Goal: Task Accomplishment & Management: Manage account settings

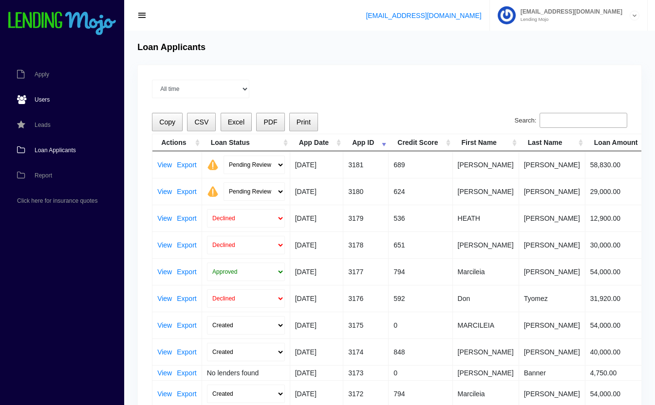
click at [38, 100] on span "Users" at bounding box center [42, 100] width 15 height 6
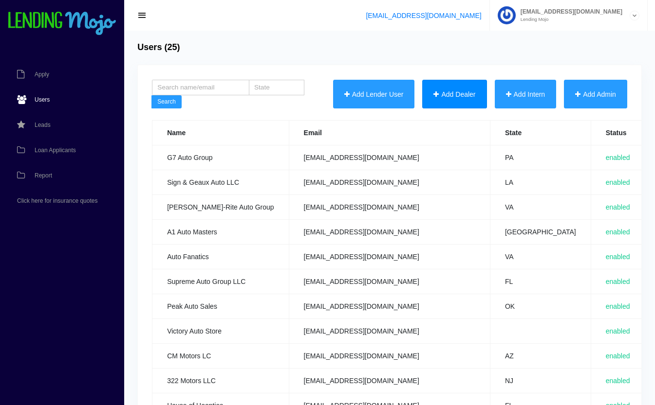
click at [462, 95] on button "Add Dealer" at bounding box center [454, 94] width 64 height 29
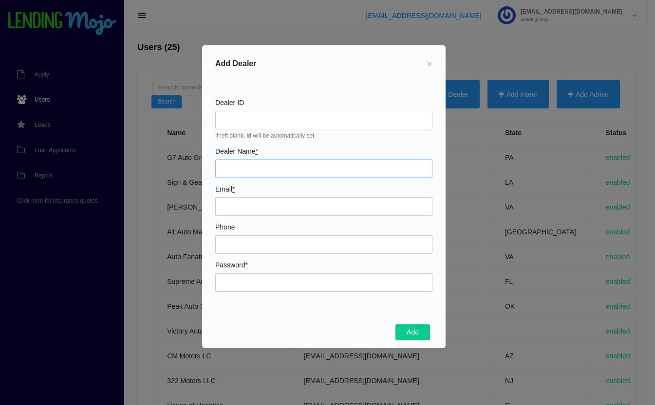
click at [234, 166] on input "Dealer Name *" at bounding box center [323, 169] width 217 height 18
type input "[PERSON_NAME] Auto Sales LLC"
type input "[EMAIL_ADDRESS][DOMAIN_NAME]"
click at [273, 244] on input "Phone" at bounding box center [323, 245] width 217 height 18
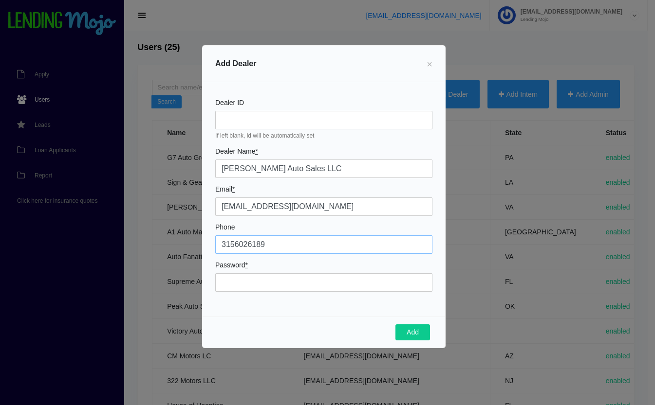
type input "3156026189"
type input "Mojo77332!"
click at [418, 332] on button "Add" at bounding box center [412, 333] width 35 height 17
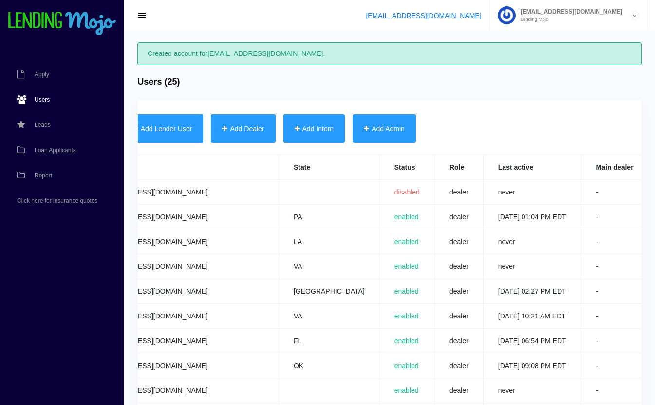
scroll to position [0, 296]
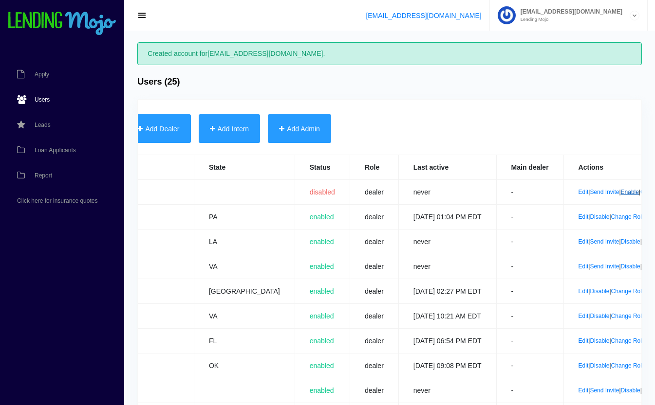
click at [621, 193] on link "Enable" at bounding box center [630, 192] width 18 height 7
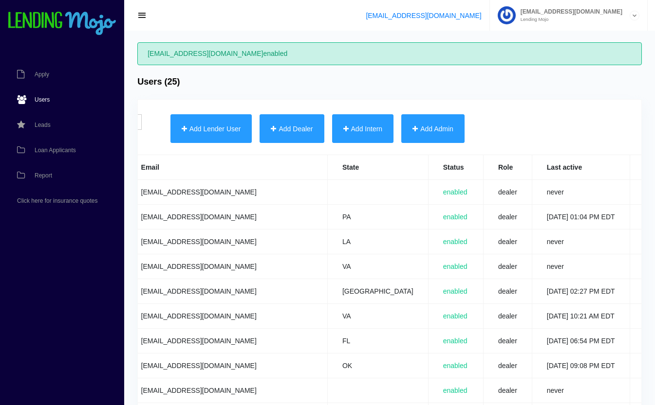
scroll to position [0, 296]
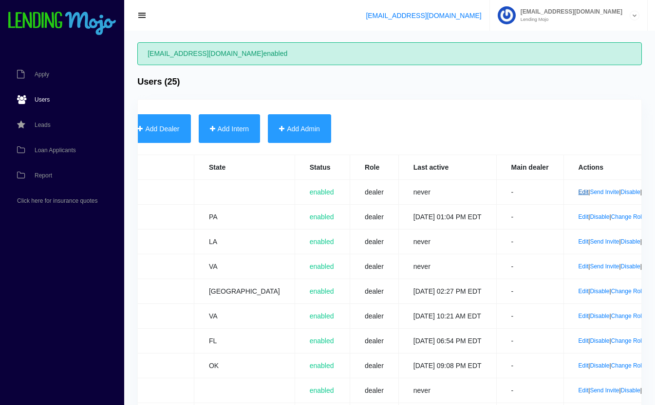
click at [578, 194] on link "Edit" at bounding box center [583, 192] width 10 height 7
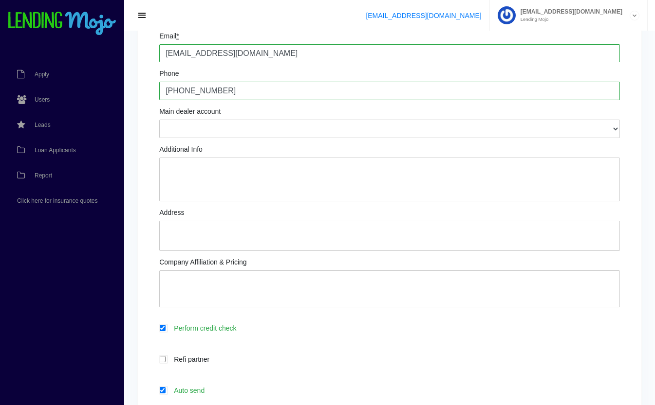
scroll to position [158, 0]
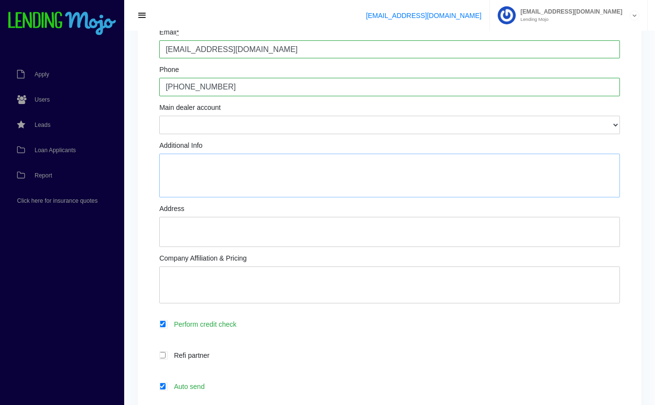
click at [316, 165] on textarea "Additional Info" at bounding box center [389, 176] width 460 height 44
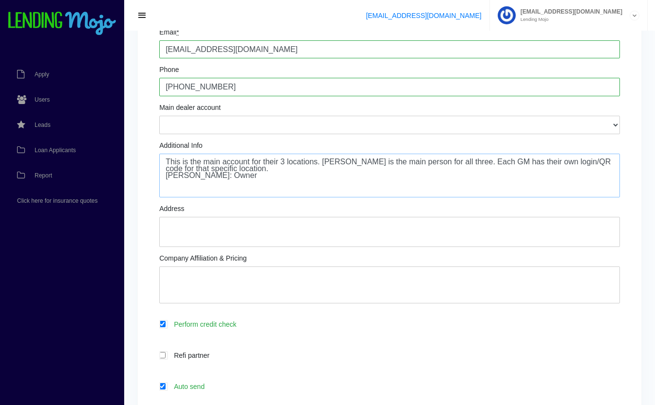
type textarea "This is the main account for their 3 locations. [PERSON_NAME] is the main perso…"
click at [203, 279] on textarea "Company Affiliation & Pricing" at bounding box center [389, 285] width 460 height 37
type textarea "GWC - lead came from GWC rep [PERSON_NAME]"
click at [204, 386] on icon at bounding box center [204, 387] width 0 height 8
click at [165, 386] on input "Auto send" at bounding box center [162, 387] width 6 height 6
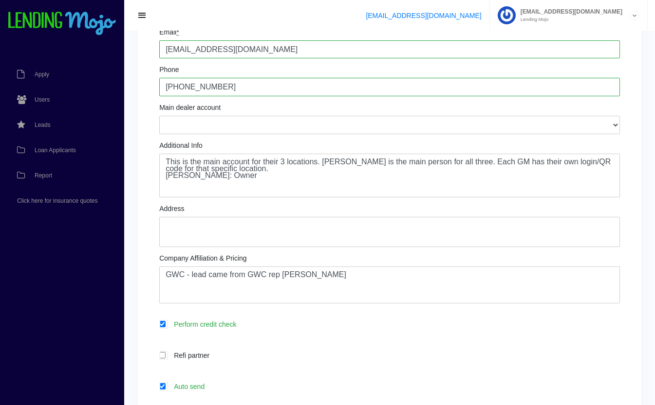
checkbox input "false"
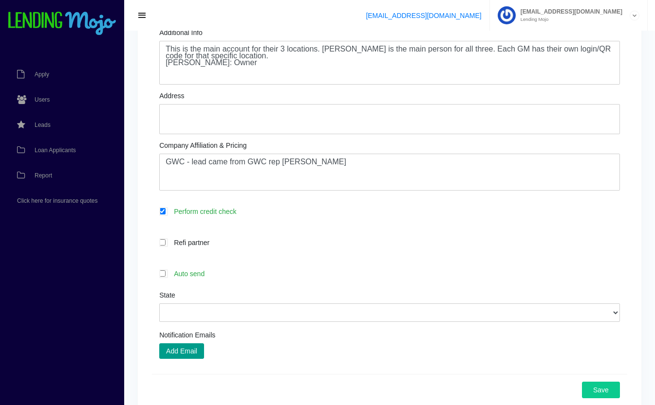
scroll to position [275, 0]
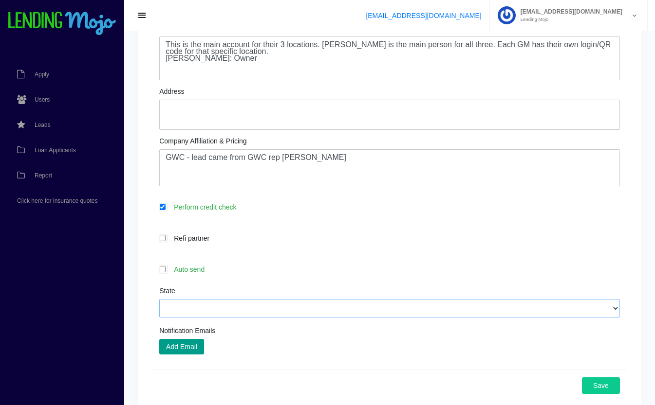
click at [227, 311] on select "Alabama Alaska Arizona Arkansas California Colorado Connecticut Delaware Distri…" at bounding box center [389, 308] width 460 height 18
select select "NY"
click at [159, 300] on select "Alabama Alaska Arizona Arkansas California Colorado Connecticut Delaware Distri…" at bounding box center [389, 308] width 460 height 18
click at [602, 390] on button "Save" at bounding box center [601, 386] width 38 height 17
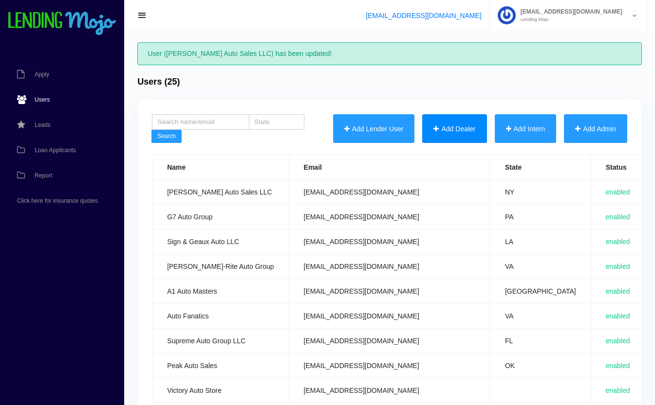
click at [451, 134] on button "Add Dealer" at bounding box center [454, 128] width 64 height 29
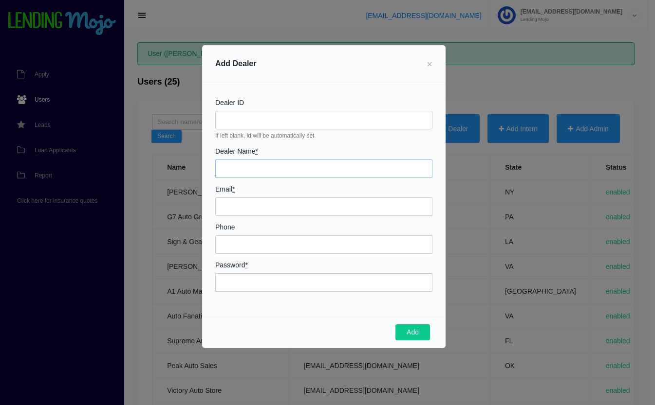
click at [256, 167] on input "Dealer Name *" at bounding box center [323, 169] width 217 height 18
click at [330, 168] on input "Ryan Phelps Auto Sales LLC" at bounding box center [323, 169] width 217 height 18
type input "Ryan Phelps Auto Sales - Auburn"
type input "[EMAIL_ADDRESS][DOMAIN_NAME]"
click at [314, 239] on input "Phone" at bounding box center [323, 245] width 217 height 18
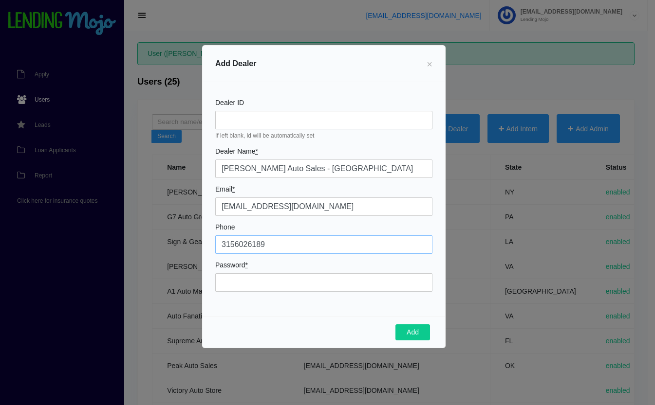
type input "3156026189"
type input "Mojo66277!"
drag, startPoint x: 314, startPoint y: 239, endPoint x: 141, endPoint y: 236, distance: 173.3
click at [141, 236] on div "Add Dealer × Dealer ID If left blank, id will be automatically set Dealer Name …" at bounding box center [327, 202] width 655 height 405
type input "3155295963"
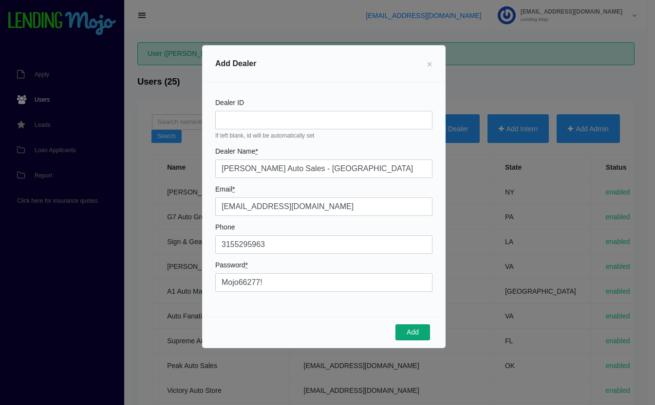
click at [405, 333] on button "Add" at bounding box center [412, 333] width 35 height 17
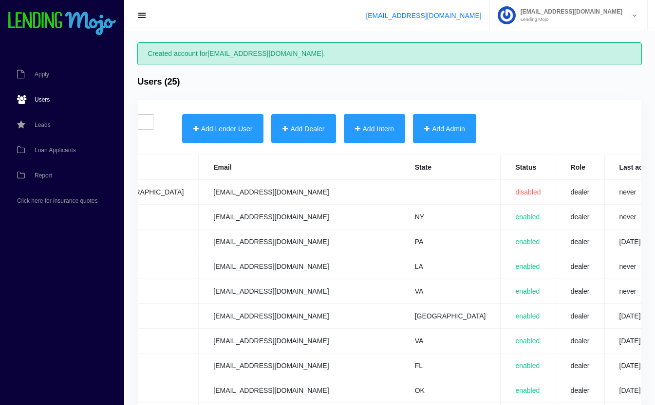
scroll to position [0, 309]
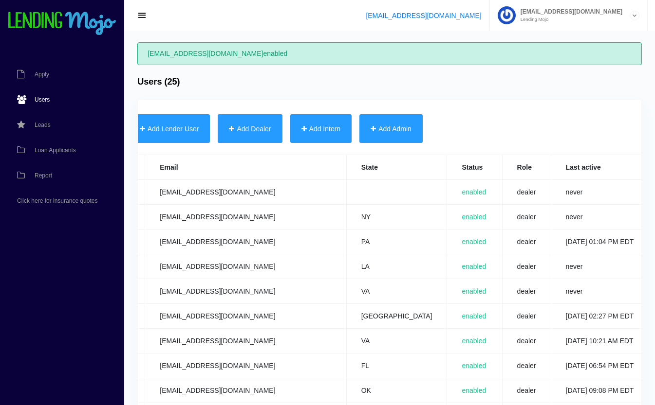
scroll to position [0, 309]
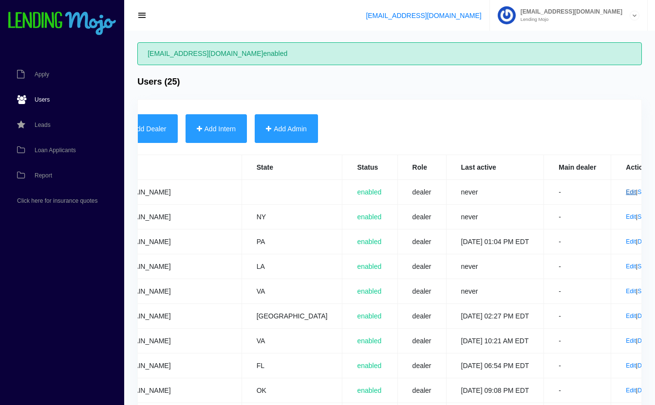
click at [625, 192] on link "Edit" at bounding box center [630, 192] width 10 height 7
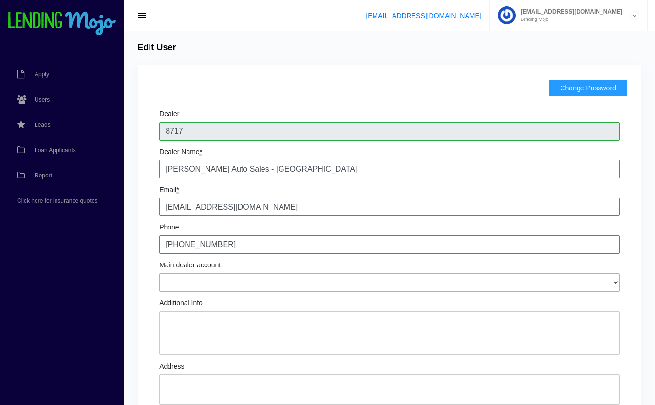
click at [213, 283] on select "112 Auto Sales - [PERSON_NAME][EMAIL_ADDRESS][DOMAIN_NAME] 2480 Autos LLC - [EM…" at bounding box center [389, 283] width 460 height 18
select select "c5186421-b6e3-4513-bae6-46f1174ee365"
click at [159, 275] on select "112 Auto Sales - [PERSON_NAME][EMAIL_ADDRESS][DOMAIN_NAME] 2480 Autos LLC - [EM…" at bounding box center [389, 283] width 460 height 18
click at [211, 340] on textarea "Additional Info" at bounding box center [389, 333] width 460 height 44
type textarea "T"
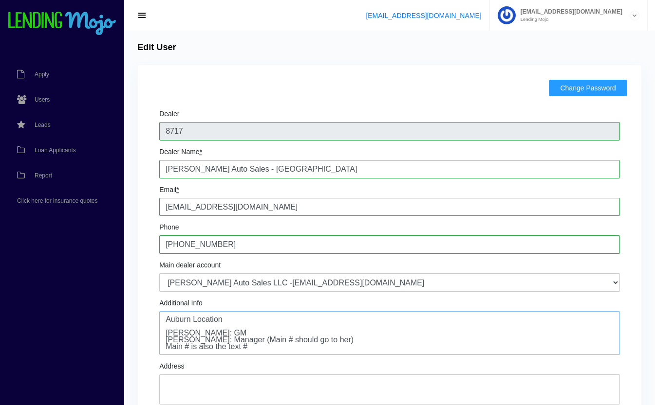
click at [252, 335] on textarea "Auburn Location [PERSON_NAME]: GM [PERSON_NAME]: Manager (Main # should go to h…" at bounding box center [389, 333] width 460 height 44
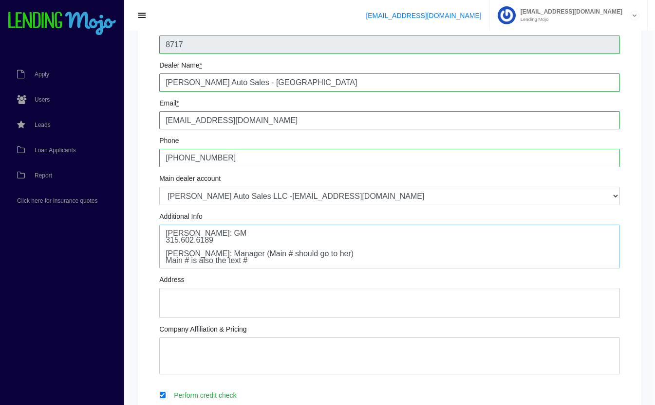
scroll to position [14, 0]
type textarea "Auburn Location [PERSON_NAME]: GM 315.602.6189 [PERSON_NAME]: Manager (Main # s…"
click at [211, 314] on textarea "Address" at bounding box center [389, 303] width 460 height 30
type textarea "[STREET_ADDRESS]"
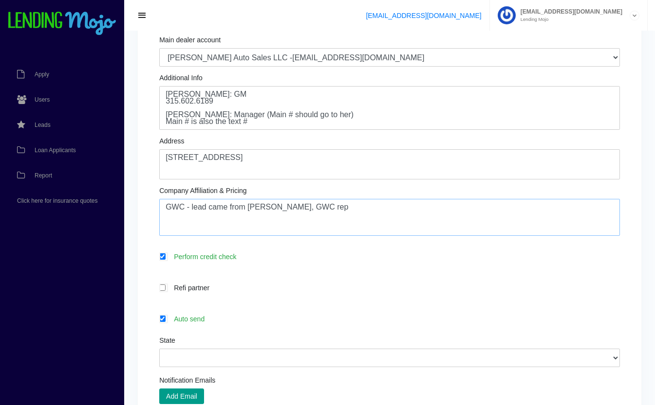
scroll to position [226, 0]
type textarea "GWC - lead came from [PERSON_NAME], GWC rep"
click at [213, 316] on label "Auto send" at bounding box center [394, 317] width 451 height 11
click at [165, 316] on input "Auto send" at bounding box center [162, 318] width 6 height 6
checkbox input "false"
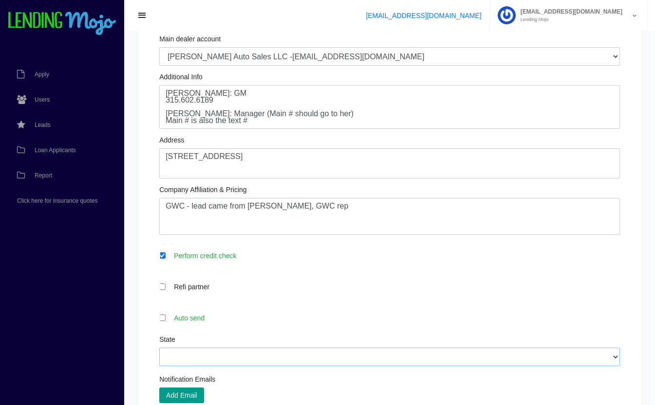
click at [294, 355] on select "Alabama Alaska Arizona Arkansas California Colorado Connecticut Delaware Distri…" at bounding box center [389, 357] width 460 height 18
click at [159, 348] on select "Alabama Alaska Arizona Arkansas California Colorado Connecticut Delaware Distri…" at bounding box center [389, 357] width 460 height 18
click at [307, 353] on select "Alabama Alaska Arizona Arkansas California Colorado Connecticut Delaware Distri…" at bounding box center [389, 357] width 460 height 18
select select "NY"
click at [159, 348] on select "Alabama Alaska Arizona Arkansas California Colorado Connecticut Delaware Distri…" at bounding box center [389, 357] width 460 height 18
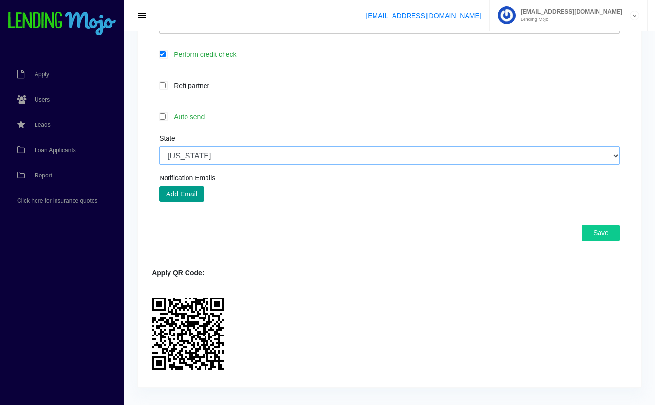
scroll to position [429, 0]
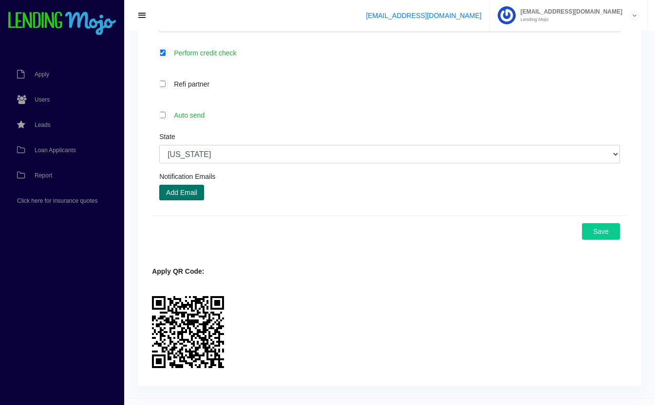
click at [192, 190] on button "Add Email" at bounding box center [181, 193] width 45 height 16
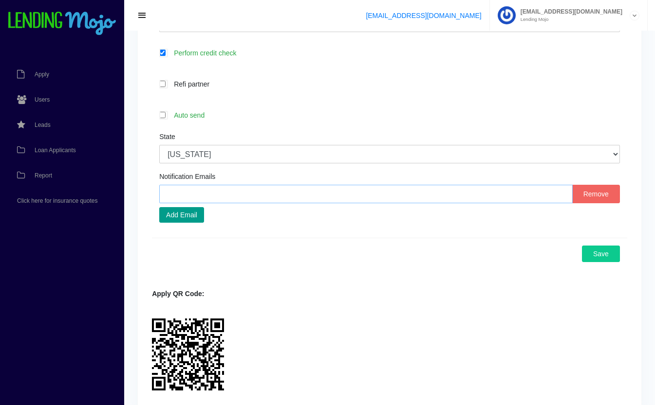
click at [312, 196] on input "text" at bounding box center [365, 194] width 413 height 18
click at [396, 254] on div "Save" at bounding box center [389, 254] width 475 height 32
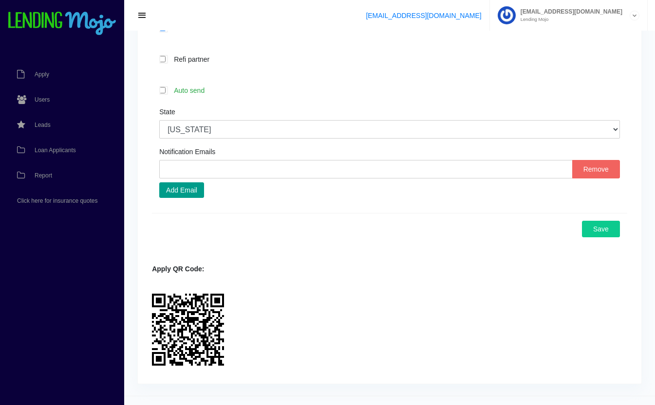
scroll to position [476, 0]
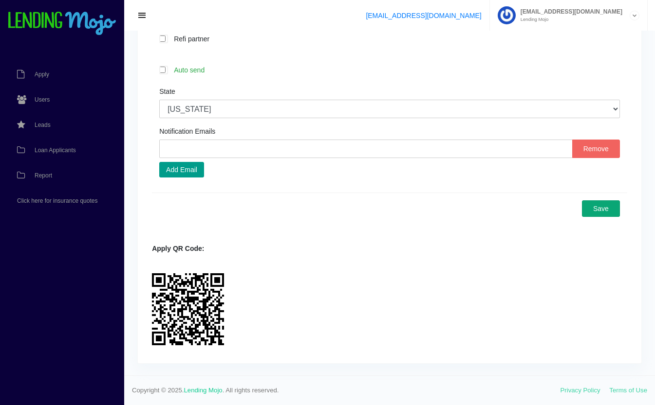
click at [610, 209] on button "Save" at bounding box center [601, 209] width 38 height 17
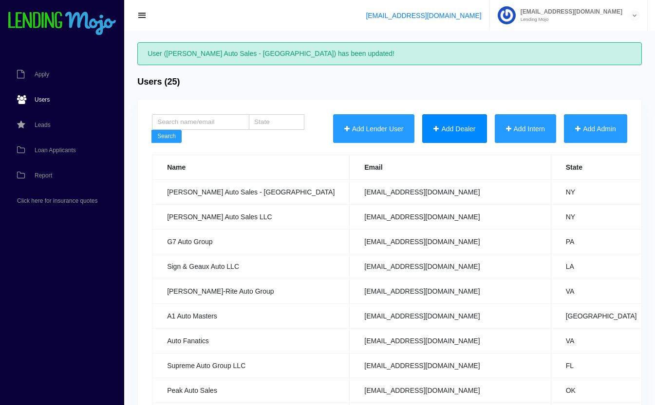
click at [450, 128] on button "Add Dealer" at bounding box center [454, 128] width 64 height 29
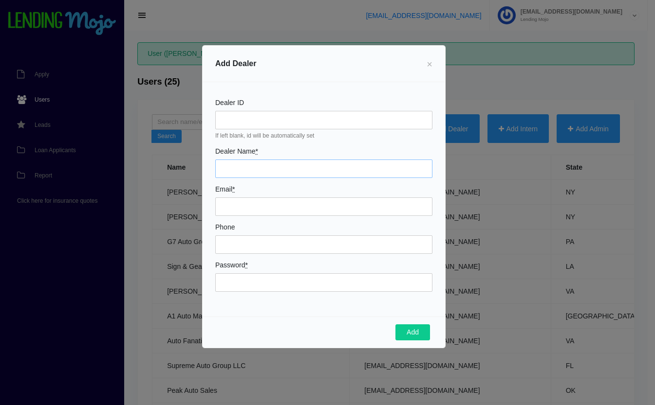
click at [273, 172] on input "Dealer Name *" at bounding box center [323, 169] width 217 height 18
type input "[PERSON_NAME] Auto Sales - [GEOGRAPHIC_DATA]"
type input "csegars@ryanphelps.com"
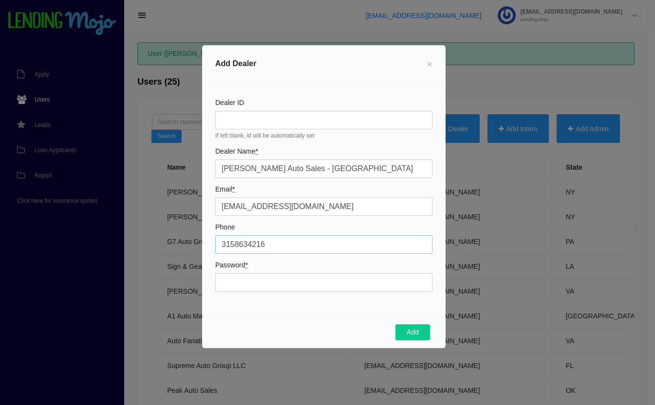
type input "3158634216"
type input "Mojo44923!"
click at [416, 332] on button "Add" at bounding box center [412, 333] width 35 height 17
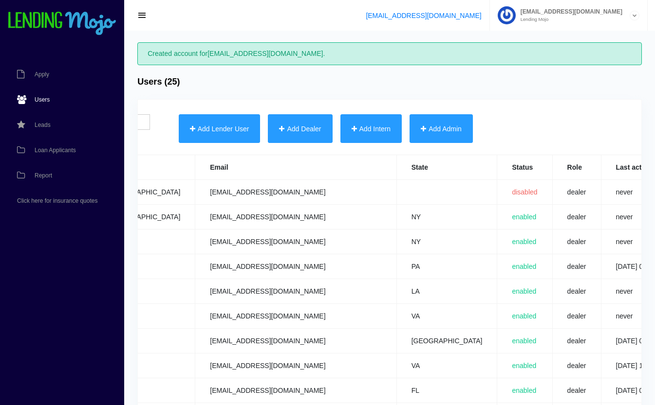
scroll to position [0, 362]
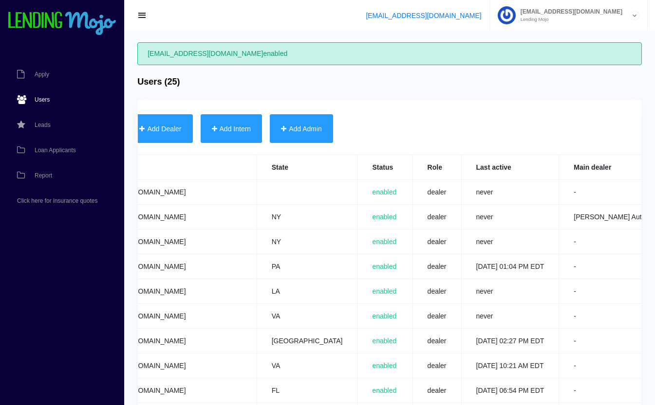
scroll to position [0, 362]
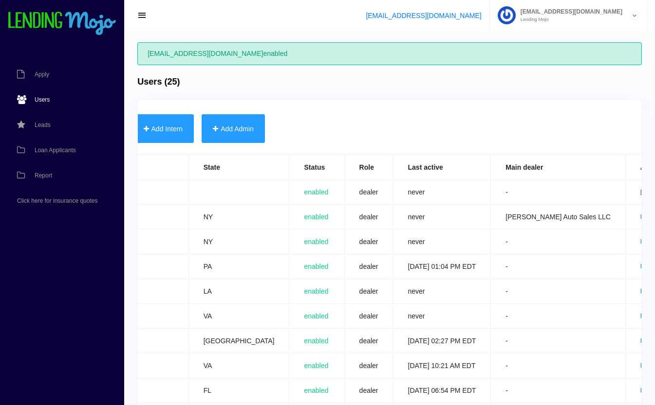
click at [640, 191] on link "Edit" at bounding box center [645, 192] width 10 height 7
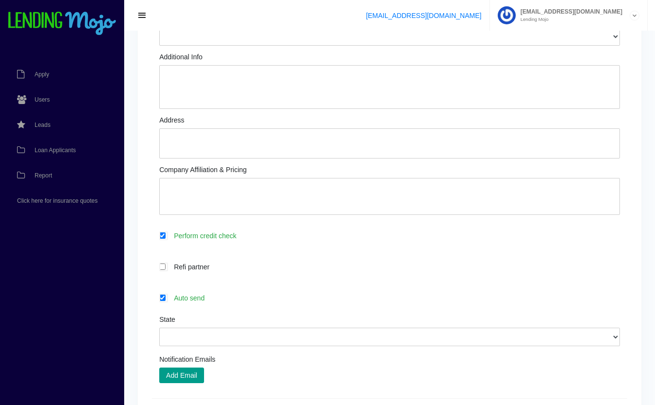
scroll to position [249, 0]
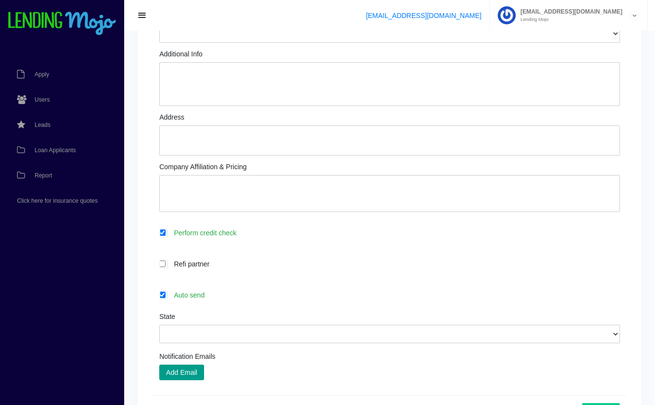
click at [228, 298] on label "Auto send" at bounding box center [394, 295] width 451 height 11
click at [165, 298] on input "Auto send" at bounding box center [162, 295] width 6 height 6
checkbox input "false"
click at [235, 338] on select "Alabama Alaska Arizona Arkansas California Colorado Connecticut Delaware Distri…" at bounding box center [389, 334] width 460 height 18
select select "NY"
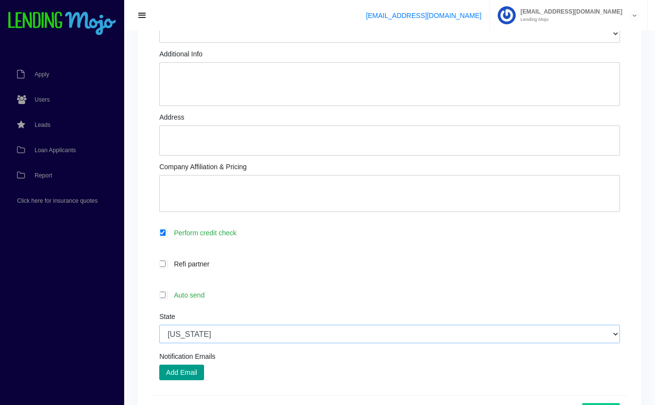
click at [159, 326] on select "Alabama Alaska Arizona Arkansas California Colorado Connecticut Delaware Distri…" at bounding box center [389, 334] width 460 height 18
click at [242, 189] on textarea "Company Affiliation & Pricing" at bounding box center [389, 193] width 460 height 37
type textarea "GWC - lead came from Julie Crevers, GWC rep"
click at [193, 139] on textarea "Address" at bounding box center [389, 141] width 460 height 30
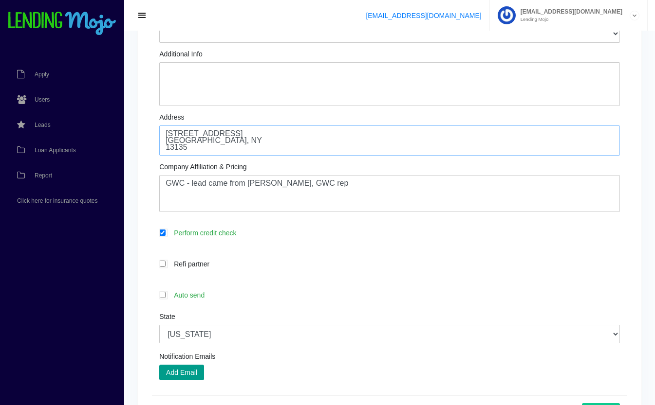
type textarea "9328 Oswego Rd. Phoenix, NY 13135"
click at [178, 79] on textarea "Additional Info" at bounding box center [389, 84] width 460 height 44
type textarea "H"
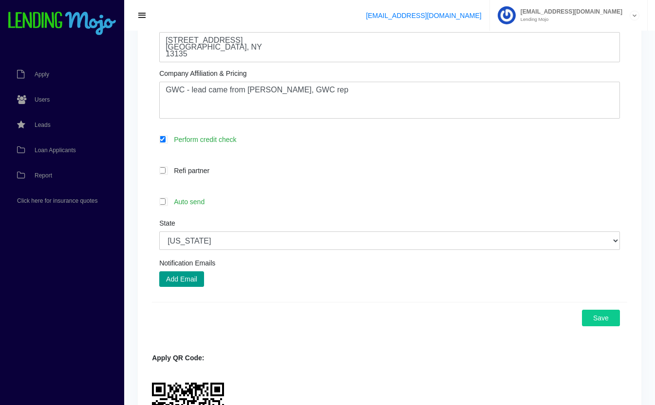
scroll to position [346, 0]
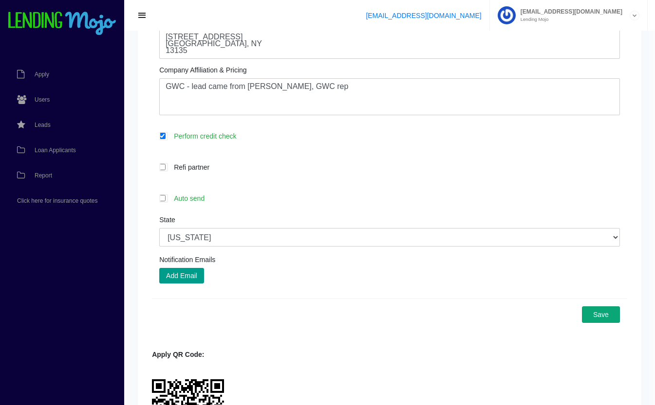
type textarea "Christopher Segars: Store Manager Main # is his contact number and also text # …"
click at [615, 317] on button "Save" at bounding box center [601, 315] width 38 height 17
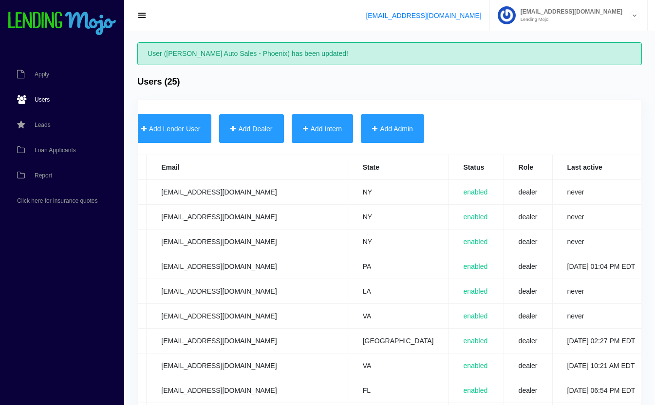
scroll to position [0, 362]
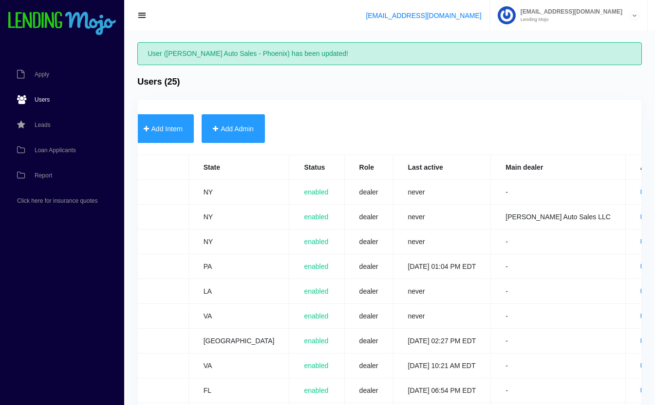
click at [640, 194] on link "Edit" at bounding box center [645, 192] width 10 height 7
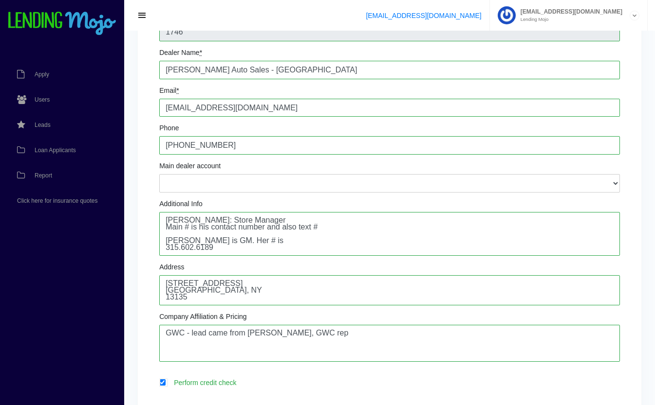
scroll to position [102, 0]
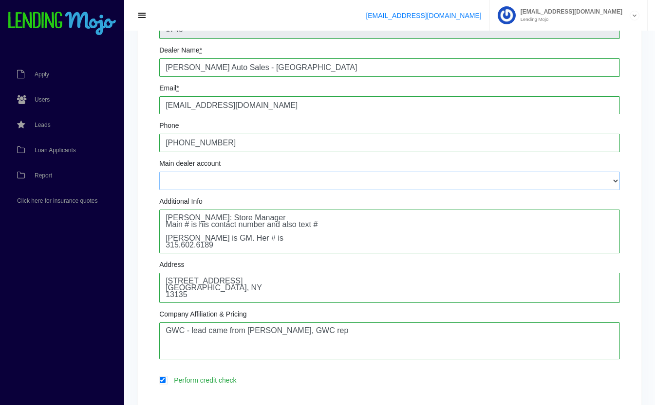
click at [391, 178] on select "112 Auto Sales - [PERSON_NAME][EMAIL_ADDRESS][DOMAIN_NAME] 2480 Autos LLC - [EM…" at bounding box center [389, 181] width 460 height 18
select select "c5186421-b6e3-4513-bae6-46f1174ee365"
click at [159, 173] on select "112 Auto Sales - [PERSON_NAME][EMAIL_ADDRESS][DOMAIN_NAME] 2480 Autos LLC - [EM…" at bounding box center [389, 181] width 460 height 18
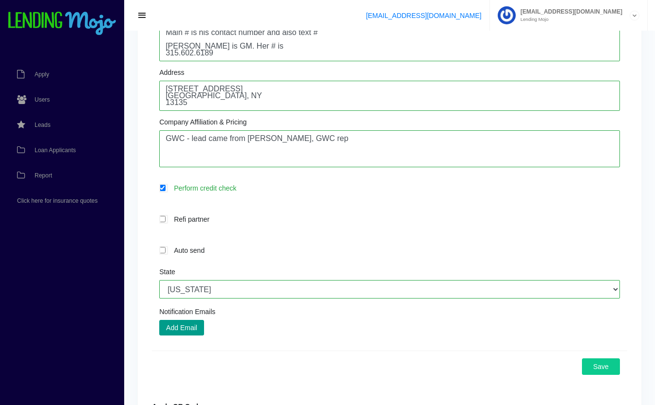
scroll to position [296, 0]
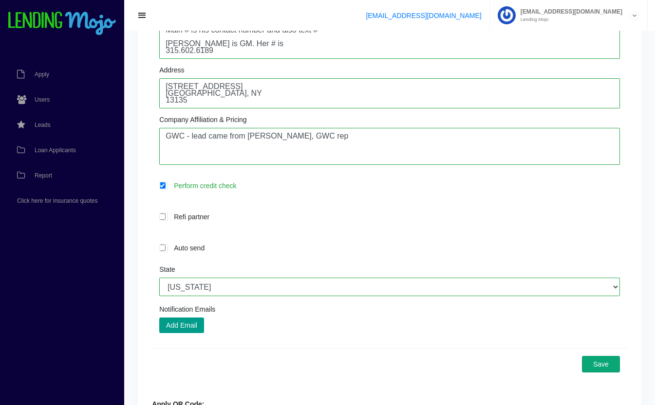
click at [603, 365] on button "Save" at bounding box center [601, 364] width 38 height 17
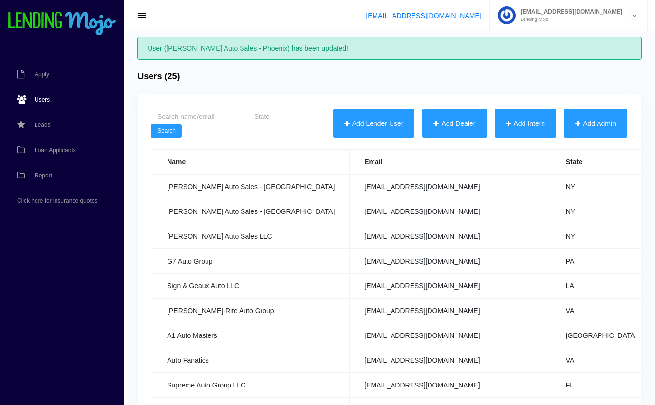
scroll to position [9, 0]
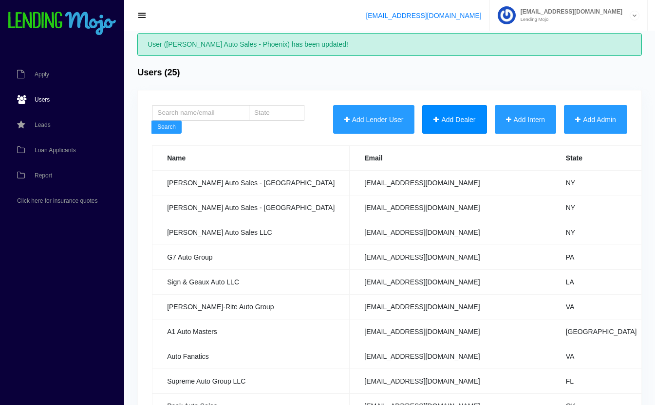
click at [437, 120] on button "Add Dealer" at bounding box center [454, 119] width 64 height 29
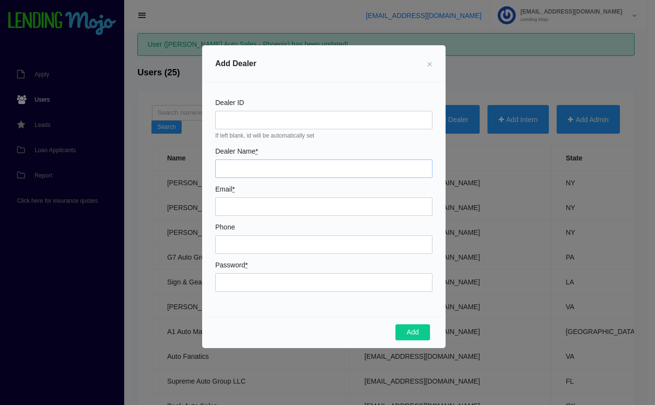
click at [252, 163] on input "Dealer Name *" at bounding box center [323, 169] width 217 height 18
type input "[PERSON_NAME] Auto Sales - Soclus"
type input "[EMAIL_ADDRESS][DOMAIN_NAME]"
click at [254, 247] on input "Phone" at bounding box center [323, 245] width 217 height 18
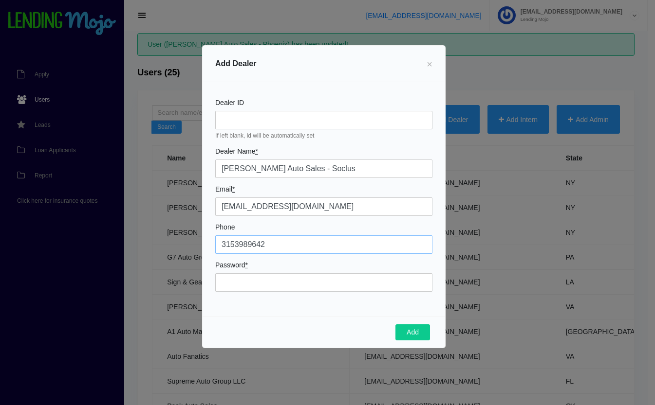
type input "3153989642"
click at [249, 284] on input "Password *" at bounding box center [323, 283] width 217 height 18
click at [248, 304] on div "Dealer ID If left blank, id will be automatically set Dealer Name * [PERSON_NAM…" at bounding box center [323, 199] width 242 height 235
click at [246, 283] on input "Password *" at bounding box center [323, 283] width 217 height 18
type input "Mojo27933!"
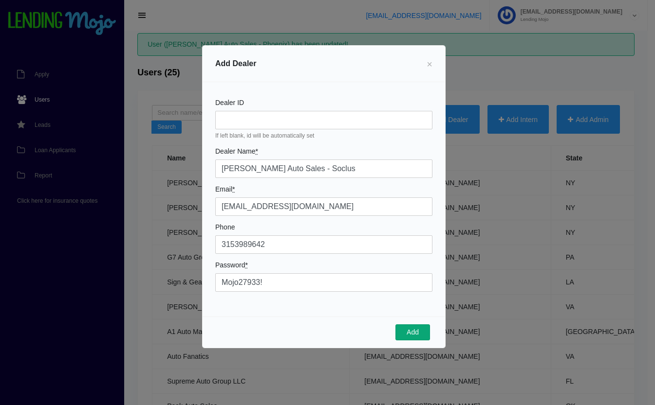
click at [412, 334] on button "Add" at bounding box center [412, 333] width 35 height 17
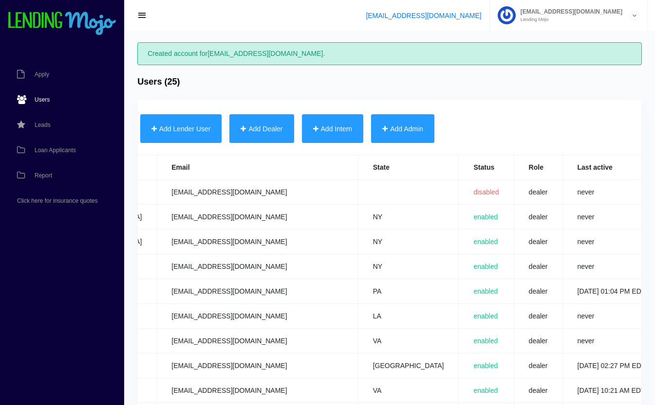
scroll to position [0, 362]
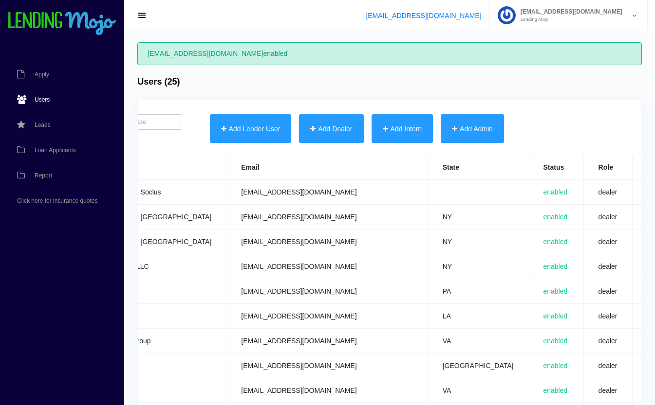
scroll to position [0, 362]
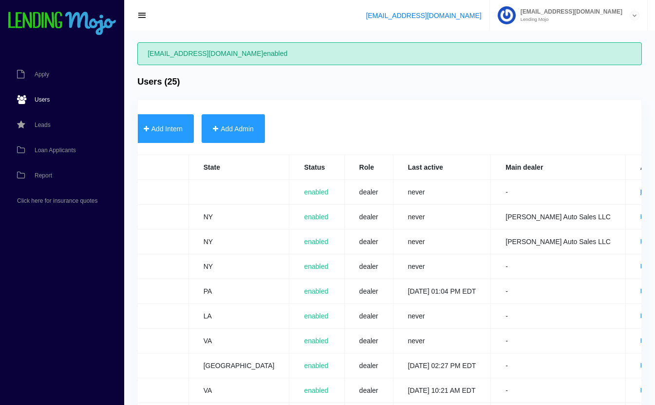
click at [640, 191] on link "Edit" at bounding box center [645, 192] width 10 height 7
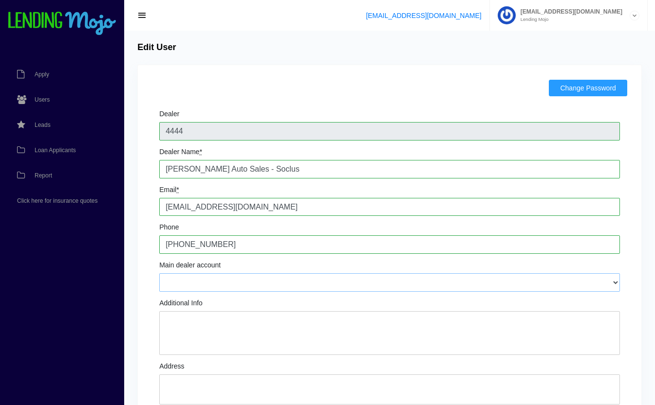
click at [213, 288] on select "112 Auto Sales - [PERSON_NAME][EMAIL_ADDRESS][DOMAIN_NAME] 2480 Autos LLC - [EM…" at bounding box center [389, 283] width 460 height 18
select select "c5186421-b6e3-4513-bae6-46f1174ee365"
click at [159, 275] on select "112 Auto Sales - [PERSON_NAME][EMAIL_ADDRESS][DOMAIN_NAME] 2480 Autos LLC - [EM…" at bounding box center [389, 283] width 460 height 18
click at [224, 324] on textarea "Additional Info" at bounding box center [389, 333] width 460 height 44
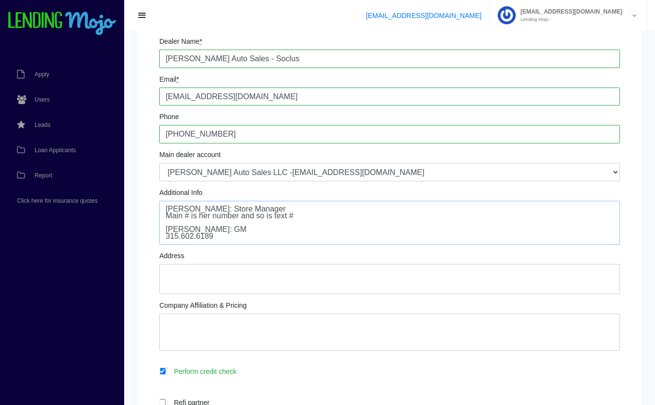
scroll to position [10, 0]
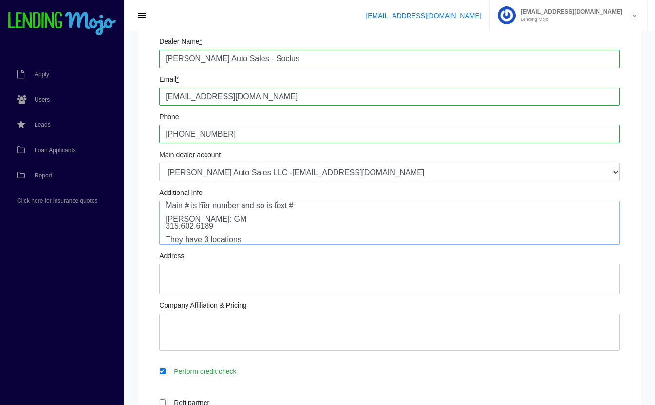
type textarea "[PERSON_NAME]: Store Manager Main # is her number and so is text # [PERSON_NAME…"
type textarea "[STREET_ADDRESS]"
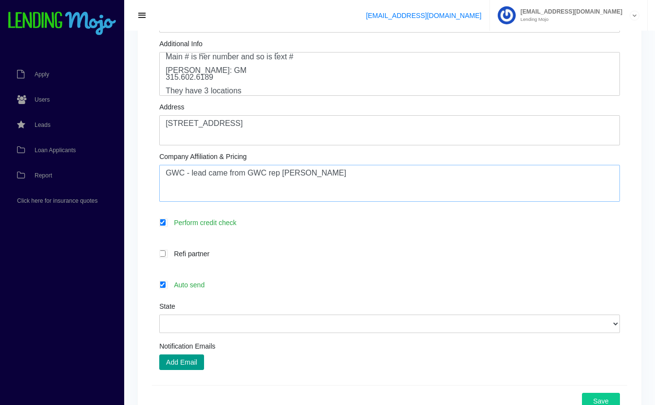
scroll to position [261, 0]
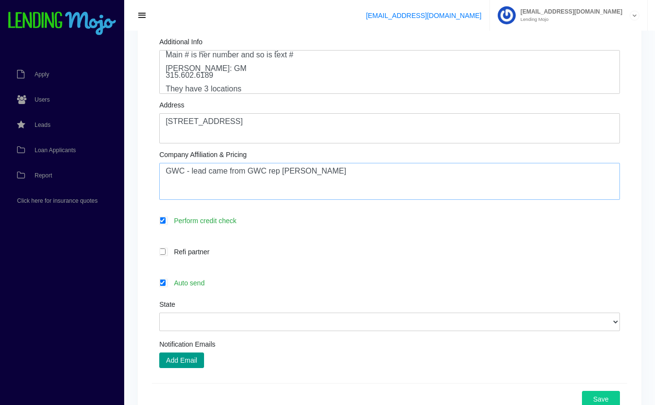
type textarea "GWC - lead came from GWC rep [PERSON_NAME]"
click at [212, 288] on label "Auto send" at bounding box center [394, 282] width 451 height 11
click at [165, 286] on input "Auto send" at bounding box center [162, 283] width 6 height 6
checkbox input "false"
click at [217, 330] on select "Alabama Alaska Arizona Arkansas California Colorado Connecticut Delaware Distri…" at bounding box center [389, 322] width 460 height 18
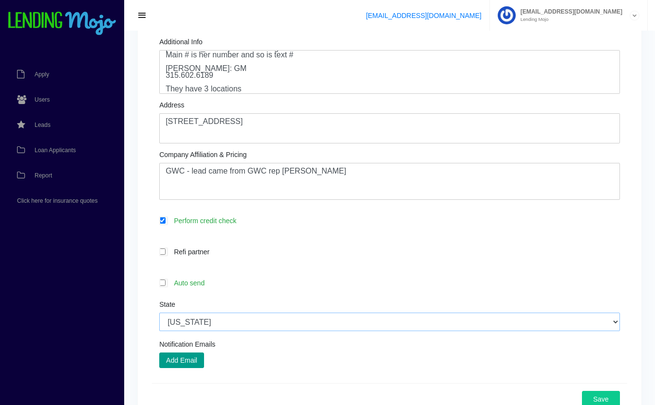
click at [159, 314] on select "Alabama Alaska Arizona Arkansas California Colorado Connecticut Delaware Distri…" at bounding box center [389, 322] width 460 height 18
click at [238, 316] on select "Alabama Alaska Arizona Arkansas California Colorado Connecticut Delaware Distri…" at bounding box center [389, 322] width 460 height 18
select select "NY"
click at [159, 314] on select "Alabama Alaska Arizona Arkansas California Colorado Connecticut Delaware Distri…" at bounding box center [389, 322] width 460 height 18
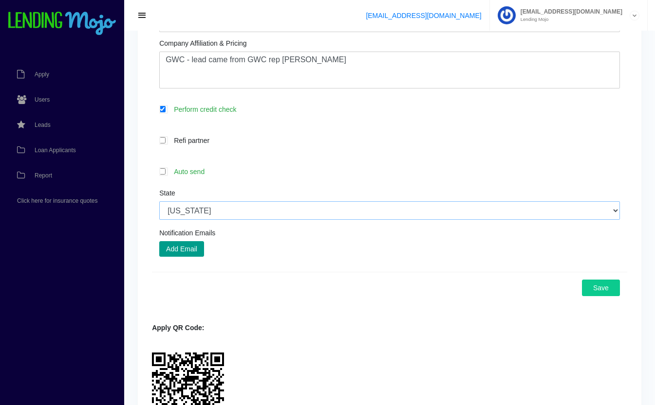
scroll to position [379, 0]
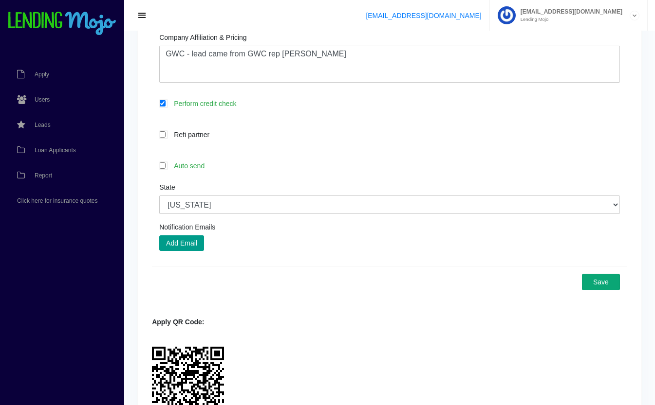
click at [606, 286] on button "Save" at bounding box center [601, 282] width 38 height 17
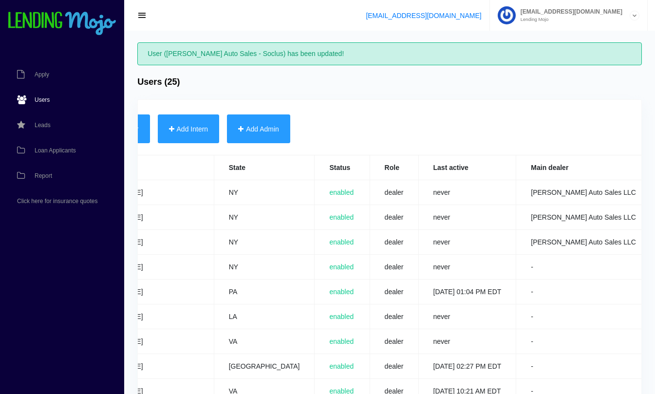
scroll to position [0, 362]
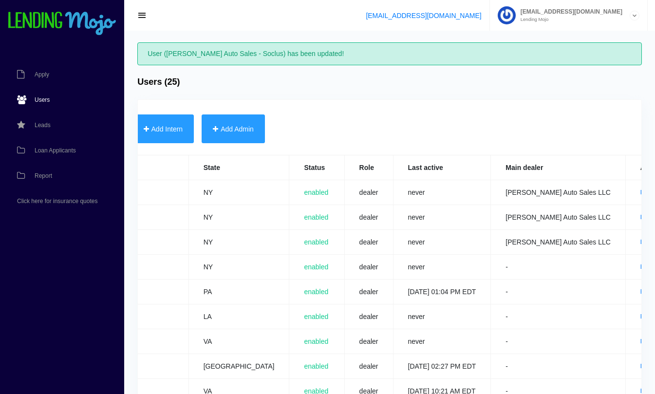
click at [640, 241] on link "Edit" at bounding box center [645, 241] width 10 height 7
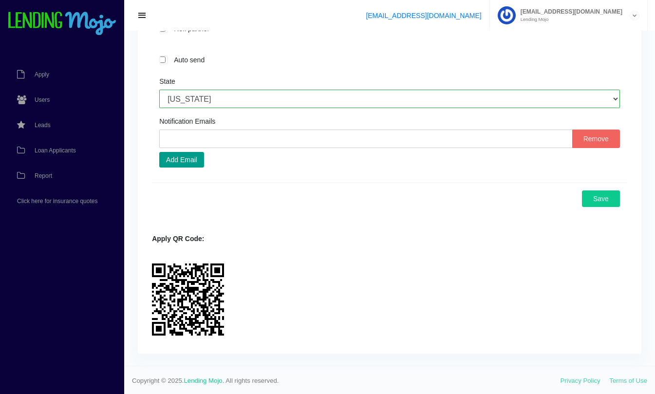
scroll to position [487, 0]
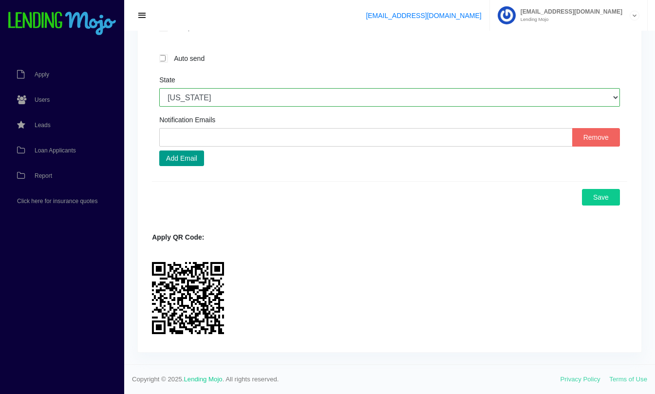
click at [608, 202] on button "Save" at bounding box center [601, 197] width 38 height 17
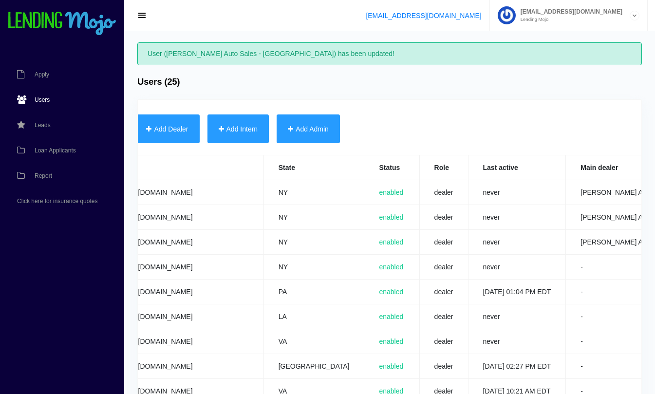
scroll to position [0, 362]
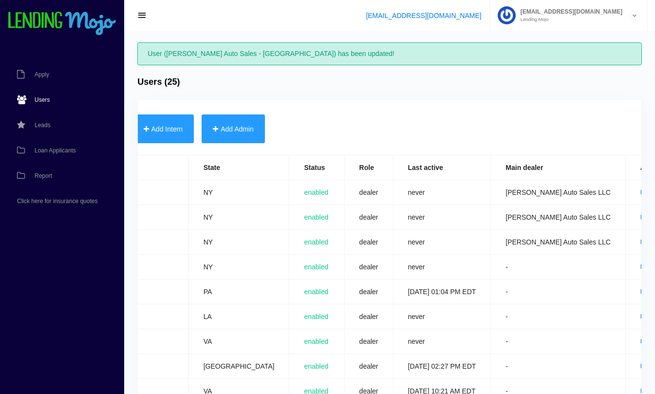
click at [640, 215] on link "Edit" at bounding box center [645, 217] width 10 height 7
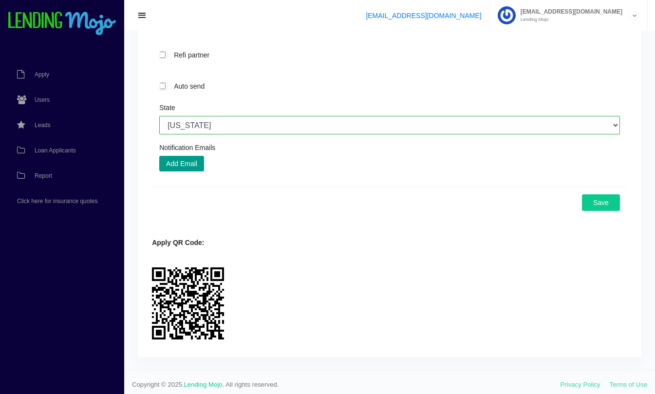
scroll to position [464, 0]
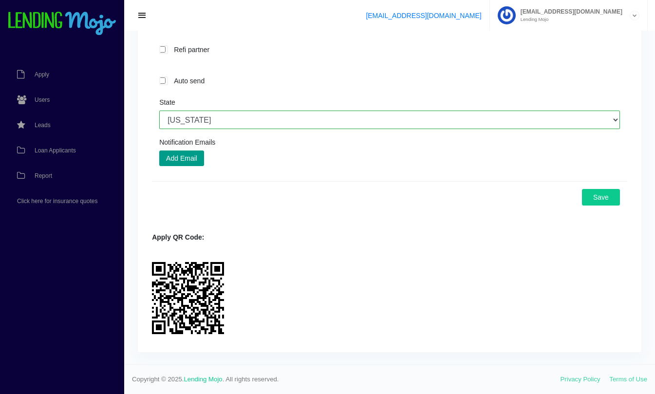
click at [599, 199] on button "Save" at bounding box center [601, 197] width 38 height 17
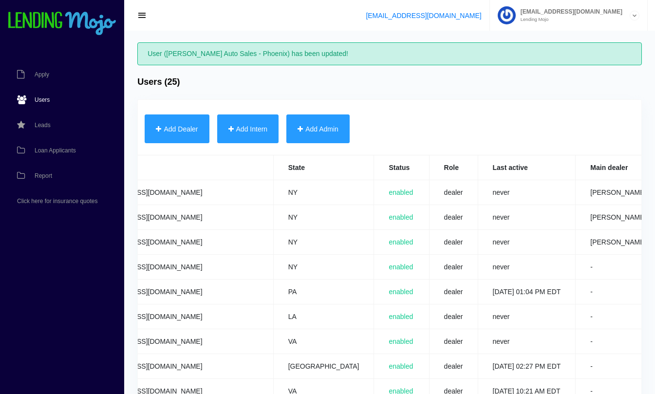
scroll to position [0, 362]
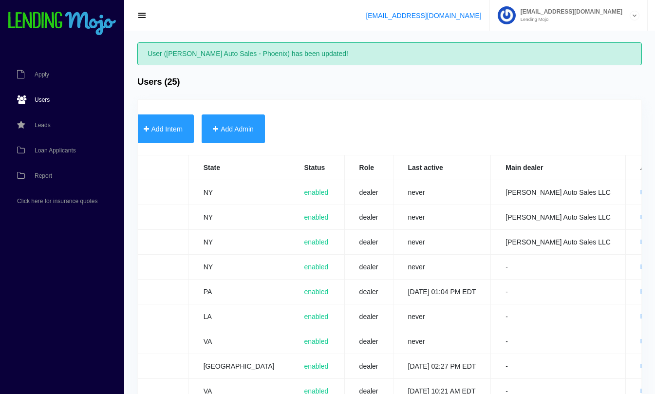
click at [640, 190] on link "Edit" at bounding box center [645, 192] width 10 height 7
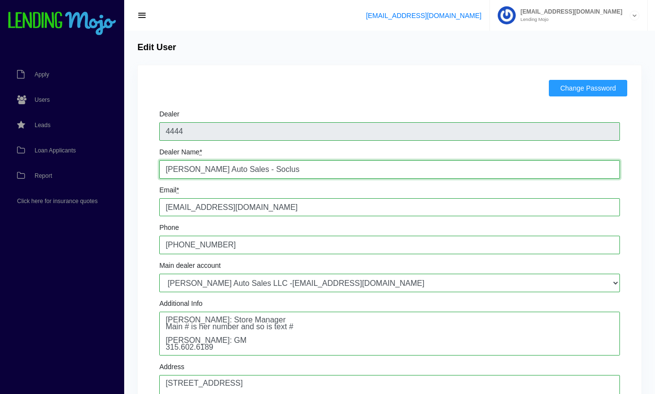
click at [285, 170] on input "[PERSON_NAME] Auto Sales - Soclus" at bounding box center [389, 169] width 460 height 18
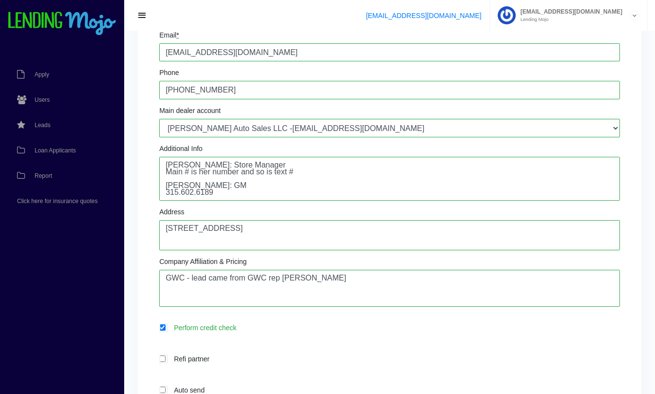
scroll to position [158, 0]
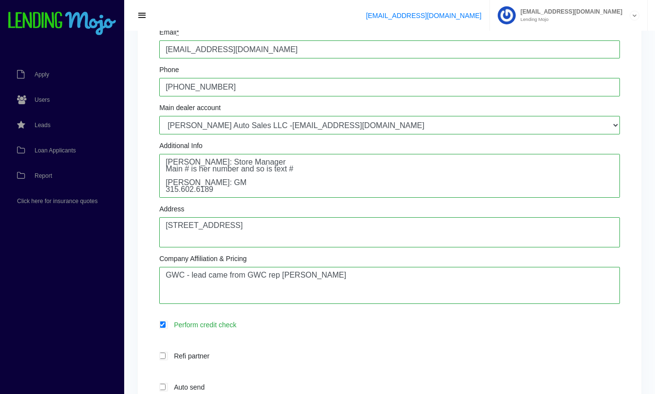
type input "[PERSON_NAME] Auto Sales - Sodus"
click at [181, 233] on textarea "[STREET_ADDRESS]" at bounding box center [389, 232] width 460 height 30
click at [234, 241] on textarea "[STREET_ADDRESS]" at bounding box center [389, 232] width 460 height 30
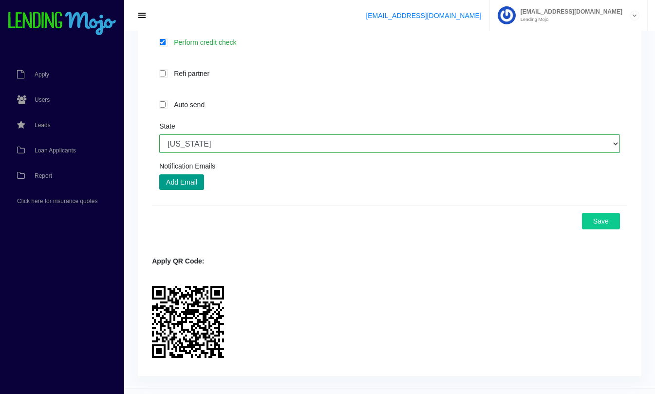
scroll to position [443, 0]
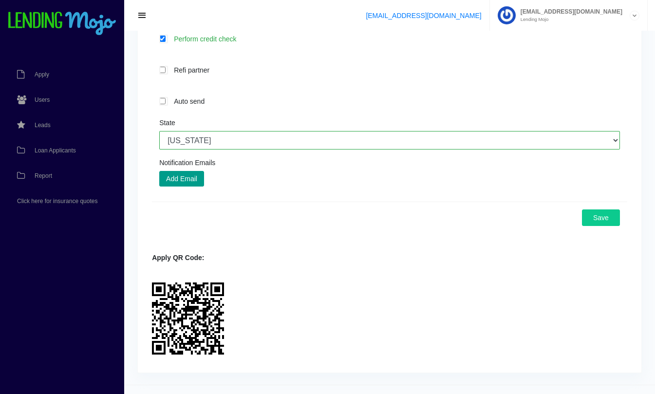
type textarea "[STREET_ADDRESS]"
click at [604, 218] on button "Save" at bounding box center [601, 217] width 38 height 17
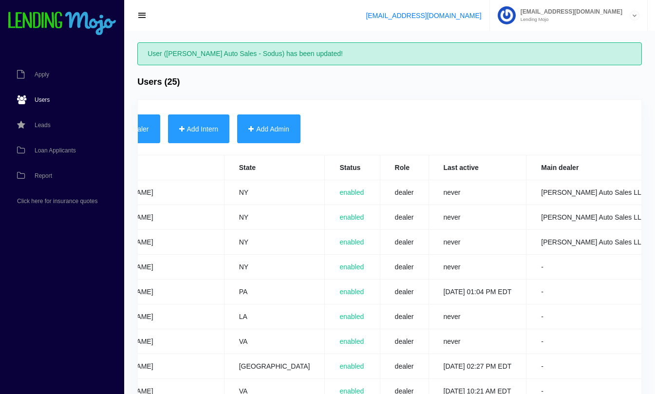
scroll to position [0, 362]
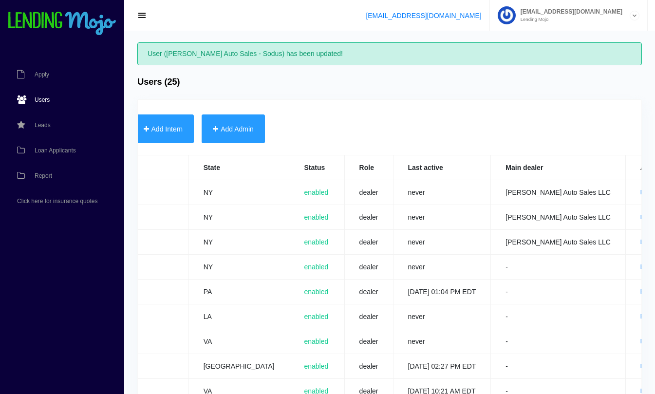
click at [640, 192] on link "Edit" at bounding box center [645, 192] width 10 height 7
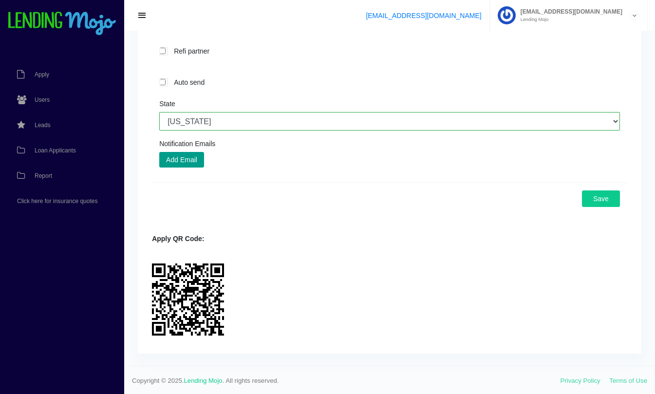
scroll to position [464, 0]
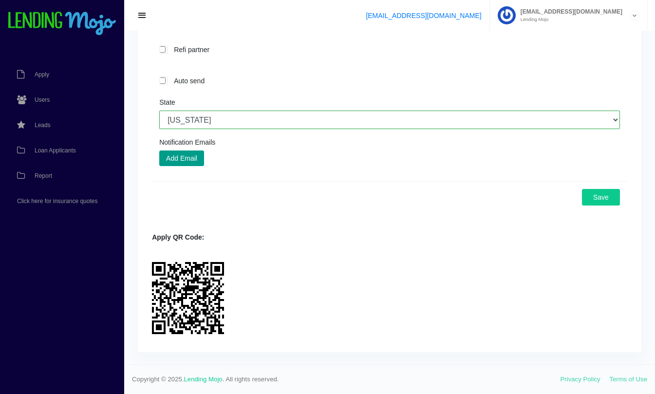
click at [595, 200] on button "Save" at bounding box center [601, 197] width 38 height 17
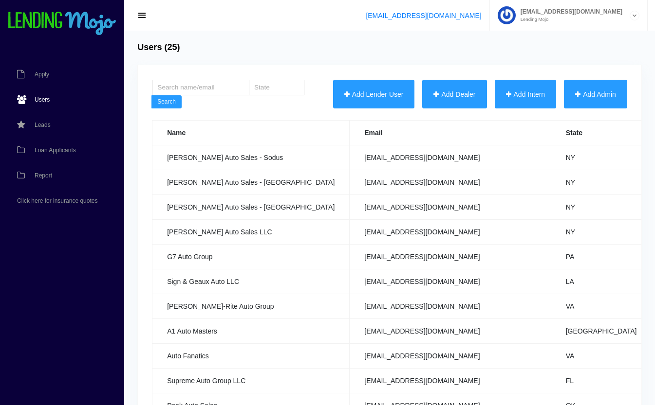
click at [462, 90] on button "Add Dealer" at bounding box center [454, 94] width 64 height 29
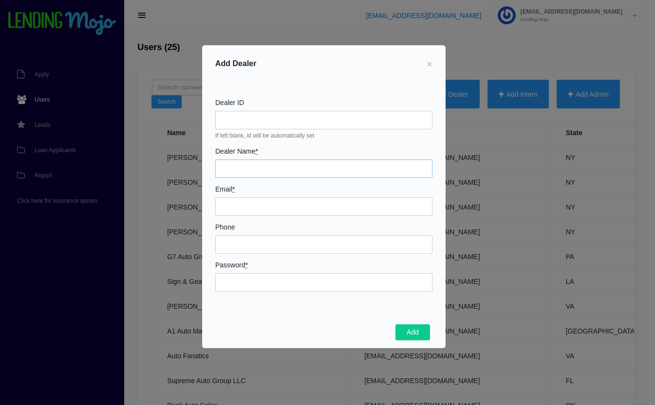
click at [275, 169] on input "Dealer Name *" at bounding box center [323, 169] width 217 height 18
type input "FastTurn"
type input "[EMAIL_ADDRESS][DOMAIN_NAME]"
type input "7038592241"
type input "Mojo27922!"
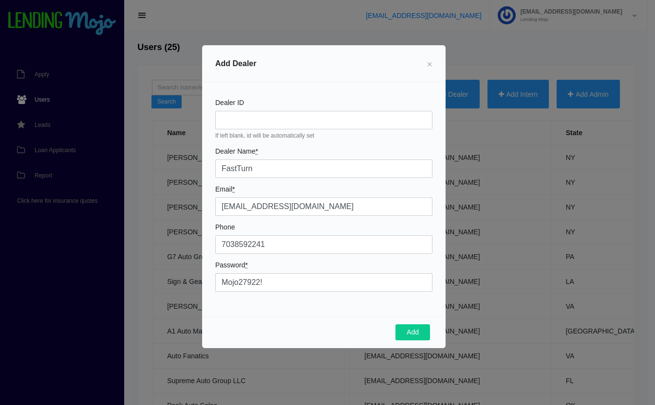
click at [422, 337] on button "Add" at bounding box center [412, 333] width 35 height 17
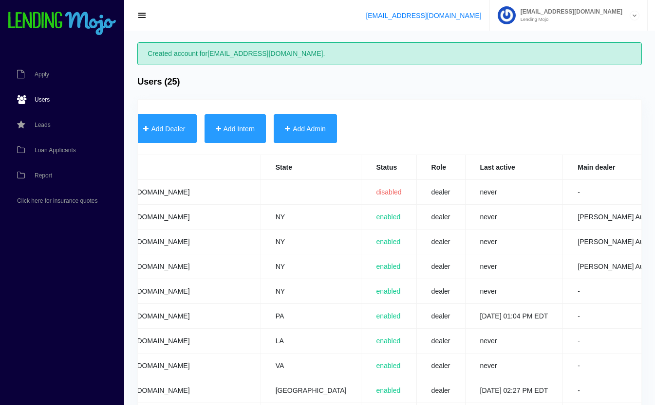
scroll to position [0, 362]
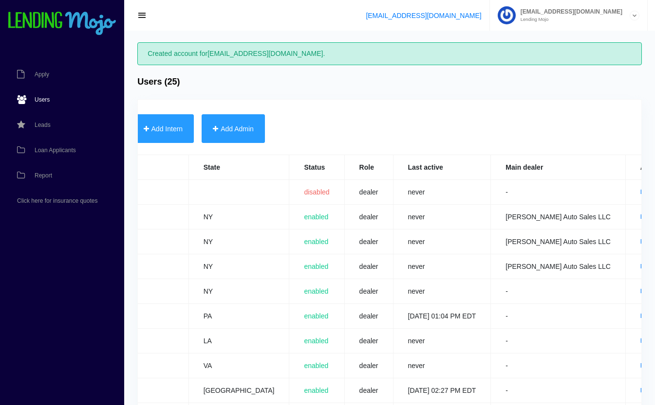
click at [640, 193] on link "Edit" at bounding box center [645, 192] width 10 height 7
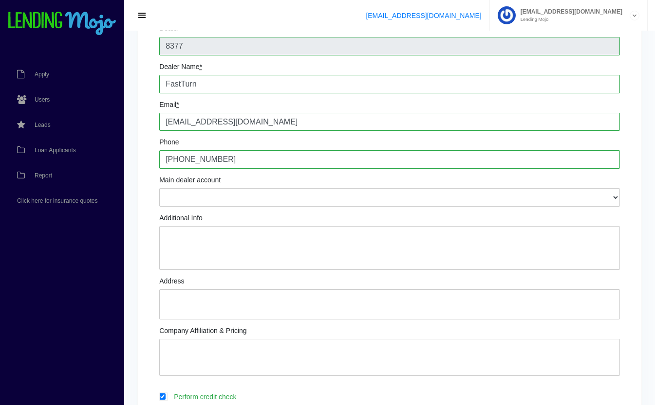
scroll to position [84, 0]
click at [235, 239] on textarea "Additional Info" at bounding box center [389, 249] width 460 height 44
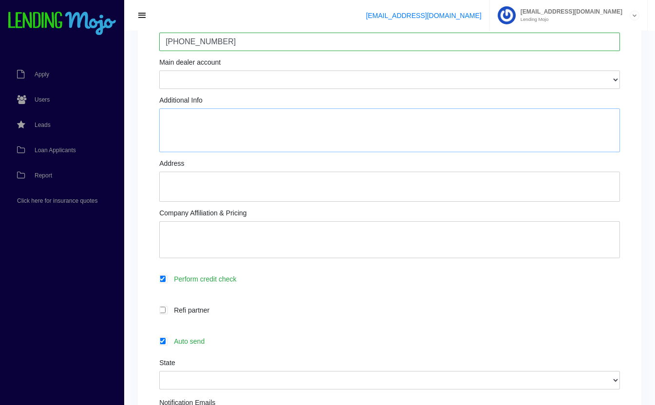
scroll to position [203, 0]
click at [314, 338] on label "Auto send" at bounding box center [394, 340] width 451 height 11
click at [165, 338] on input "Auto send" at bounding box center [162, 341] width 6 height 6
checkbox input "false"
click at [312, 375] on select "[US_STATE] [US_STATE] [US_STATE] [US_STATE] [US_STATE] [US_STATE] [US_STATE] [U…" at bounding box center [389, 380] width 460 height 18
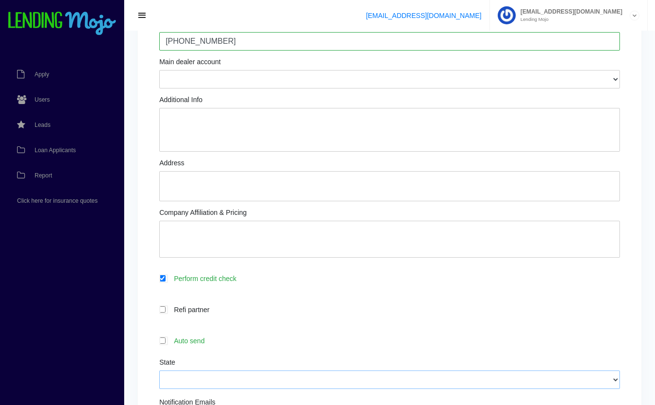
select select "VA"
click at [159, 371] on select "[US_STATE] [US_STATE] [US_STATE] [US_STATE] [US_STATE] [US_STATE] [US_STATE] [U…" at bounding box center [389, 380] width 460 height 18
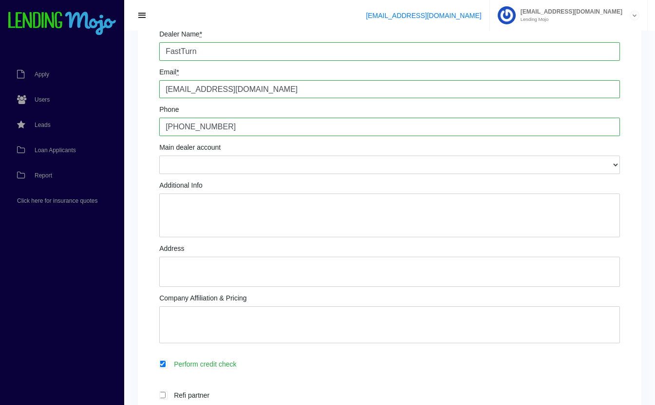
scroll to position [119, 0]
click at [275, 202] on textarea "Additional Info" at bounding box center [389, 215] width 460 height 44
type textarea "[PERSON_NAME] text # is the same [PERSON_NAME] 571.609.5659"
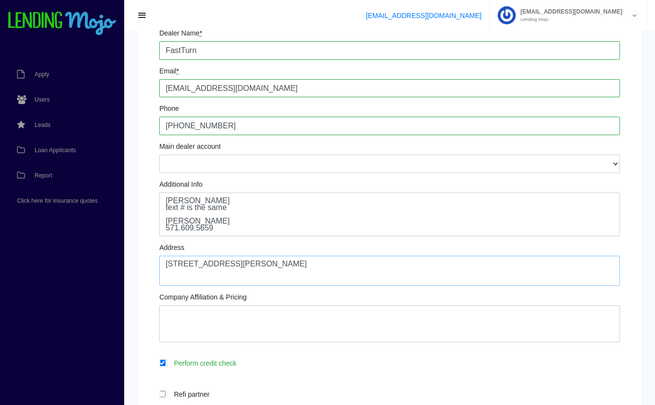
type textarea "[STREET_ADDRESS][PERSON_NAME]"
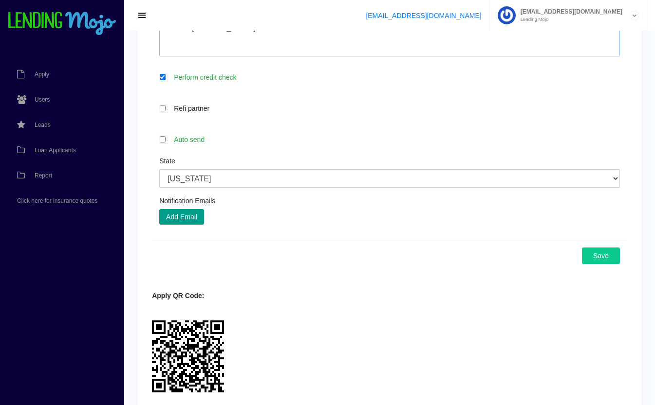
scroll to position [453, 0]
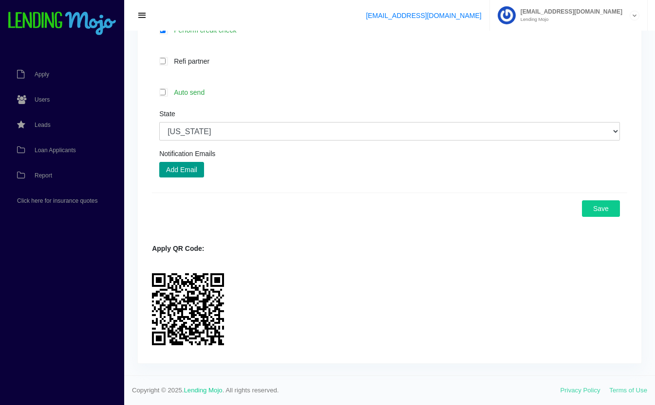
type textarea "GWC - [PERSON_NAME]"
click at [605, 206] on button "Save" at bounding box center [601, 209] width 38 height 17
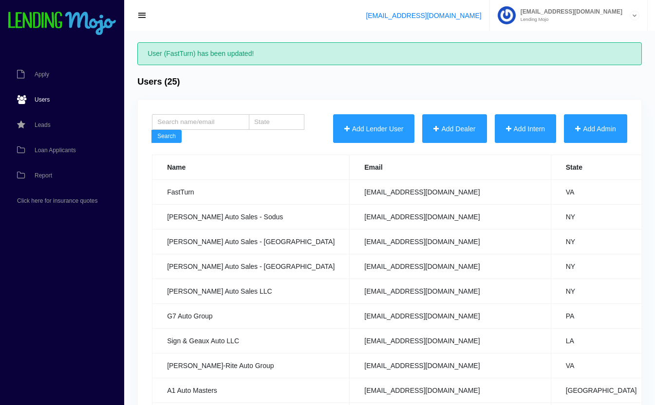
click at [49, 149] on span "Loan Applicants" at bounding box center [55, 150] width 41 height 6
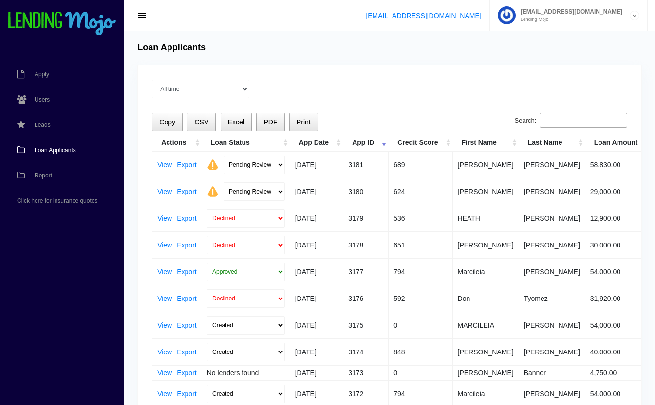
click at [164, 188] on link "View" at bounding box center [164, 191] width 15 height 7
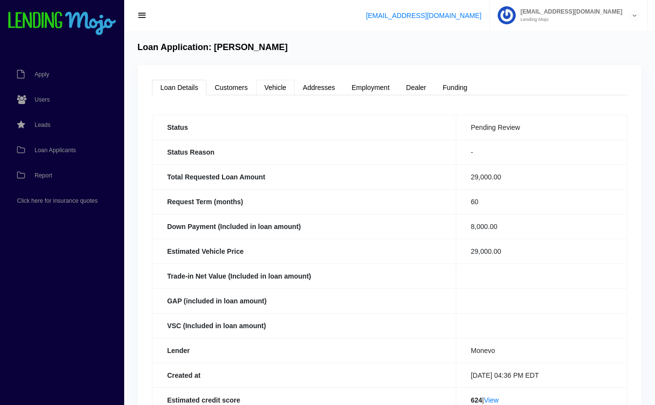
click at [279, 88] on link "Vehicle" at bounding box center [275, 88] width 38 height 16
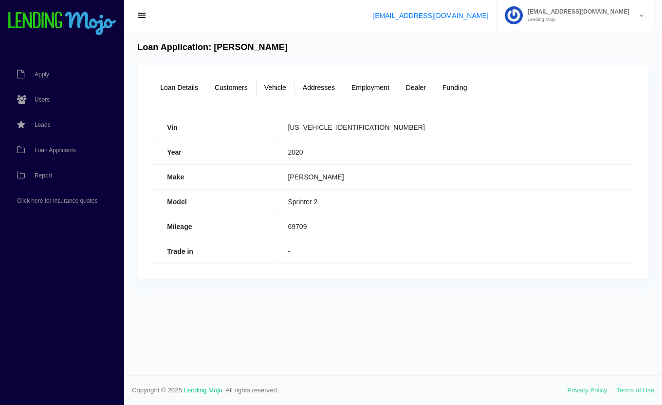
click at [420, 92] on link "Dealer" at bounding box center [416, 88] width 37 height 16
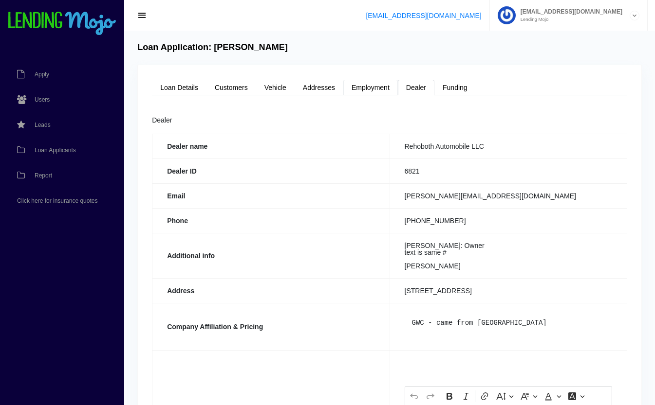
click at [360, 83] on link "Employment" at bounding box center [370, 88] width 55 height 16
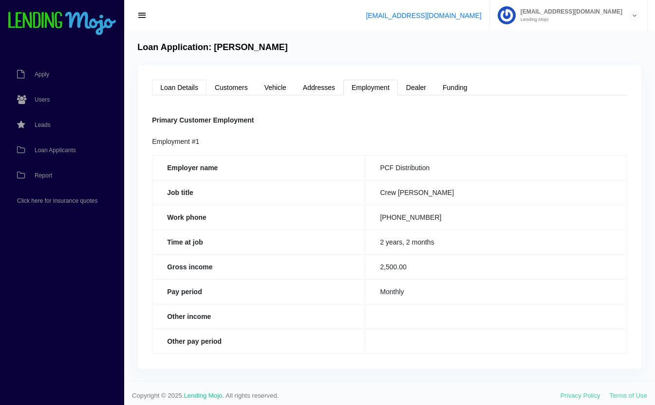
click at [180, 86] on link "Loan Details" at bounding box center [179, 88] width 55 height 16
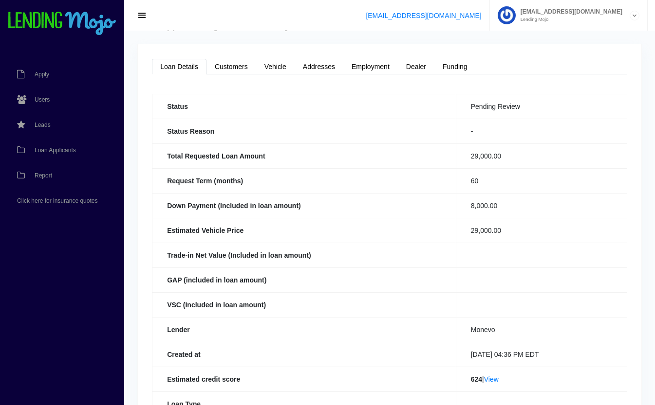
scroll to position [19, 0]
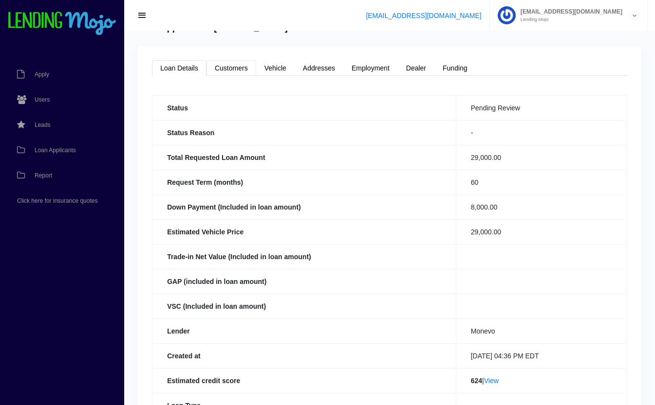
click at [240, 72] on link "Customers" at bounding box center [231, 68] width 50 height 16
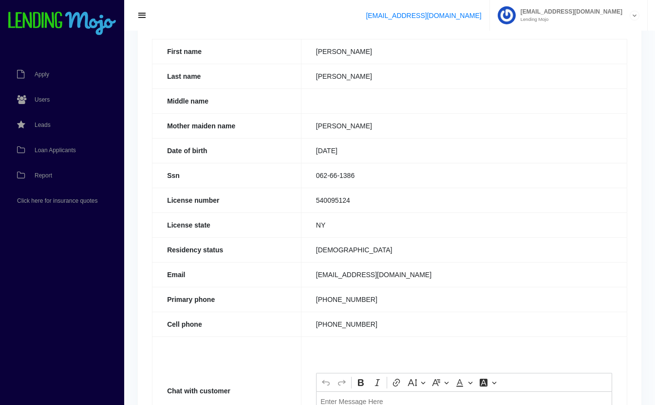
scroll to position [0, 0]
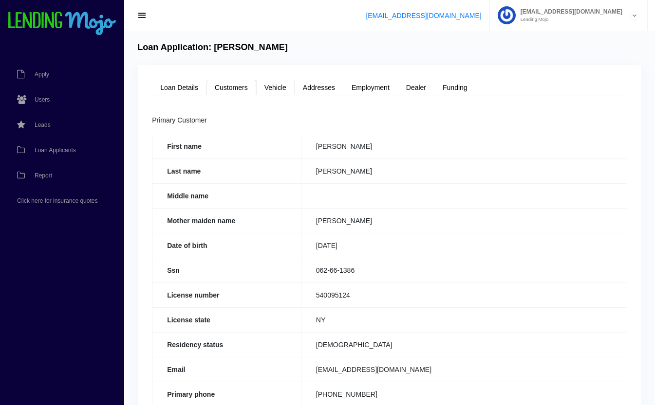
click at [286, 91] on link "Vehicle" at bounding box center [275, 88] width 38 height 16
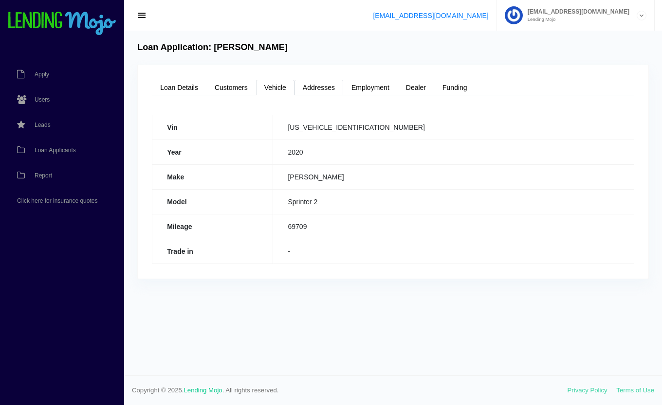
click at [323, 87] on link "Addresses" at bounding box center [318, 88] width 49 height 16
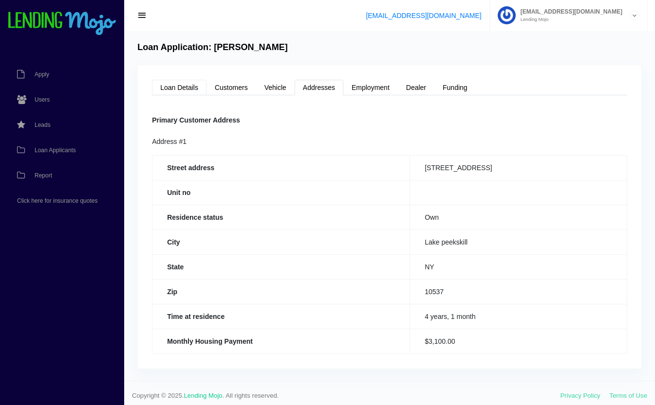
click at [186, 88] on link "Loan Details" at bounding box center [179, 88] width 55 height 16
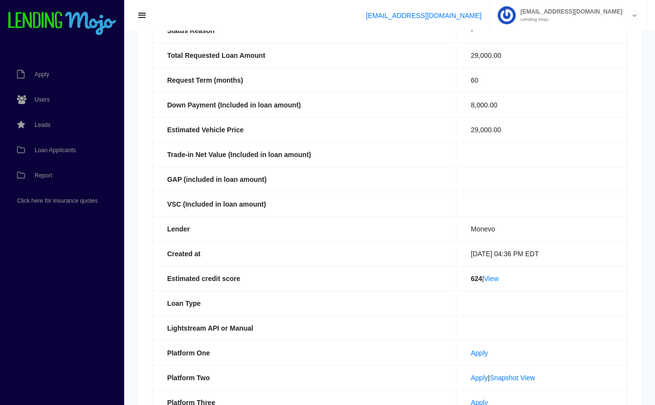
scroll to position [123, 0]
click at [489, 278] on link "View" at bounding box center [491, 278] width 15 height 8
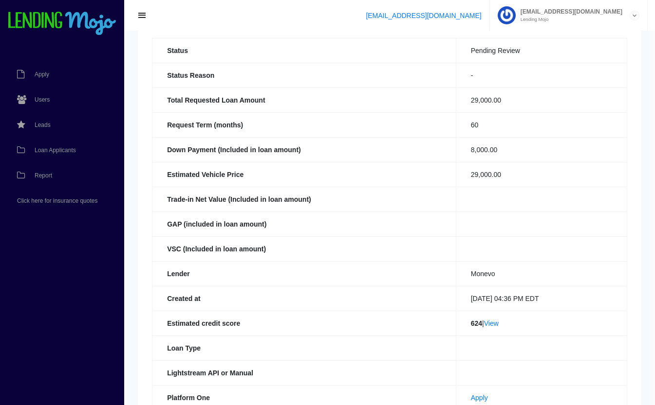
scroll to position [0, 0]
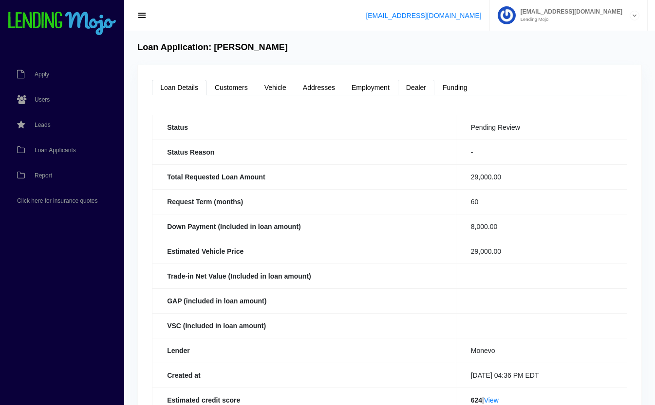
click at [408, 90] on link "Dealer" at bounding box center [416, 88] width 37 height 16
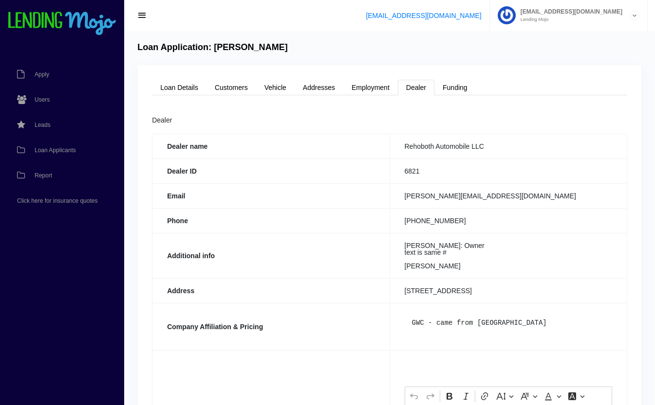
click at [369, 75] on div "Loan Details Customers Vehicle Addresses Employment Dealer Funding Status Pendi…" at bounding box center [389, 284] width 503 height 439
click at [368, 83] on link "Employment" at bounding box center [370, 88] width 55 height 16
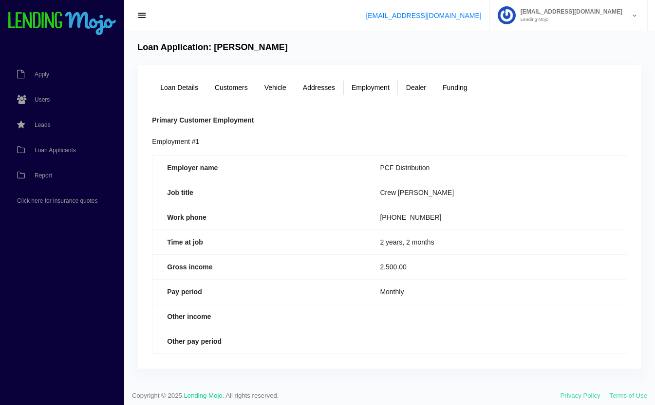
click at [66, 151] on span "Loan Applicants" at bounding box center [55, 150] width 41 height 6
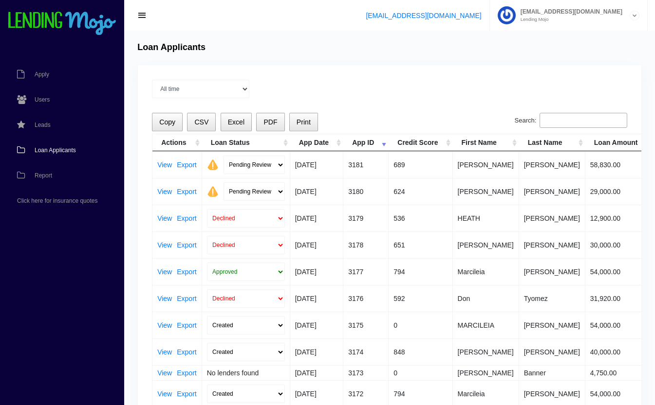
click at [161, 191] on link "View" at bounding box center [164, 191] width 15 height 7
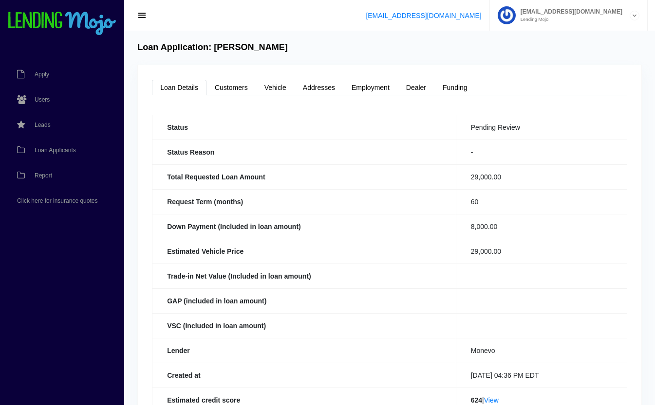
click at [62, 151] on span "Loan Applicants" at bounding box center [55, 150] width 41 height 6
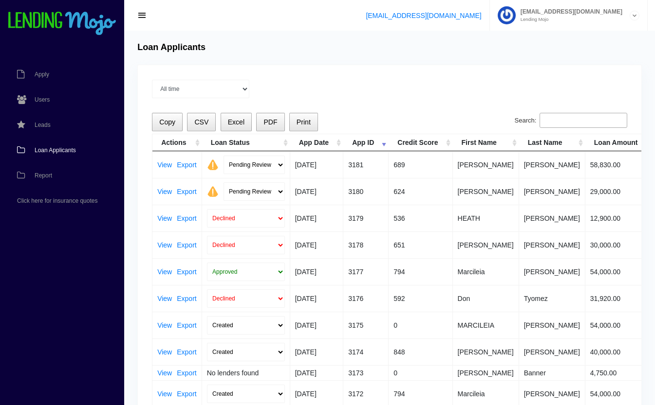
click at [165, 163] on link "View" at bounding box center [164, 165] width 15 height 7
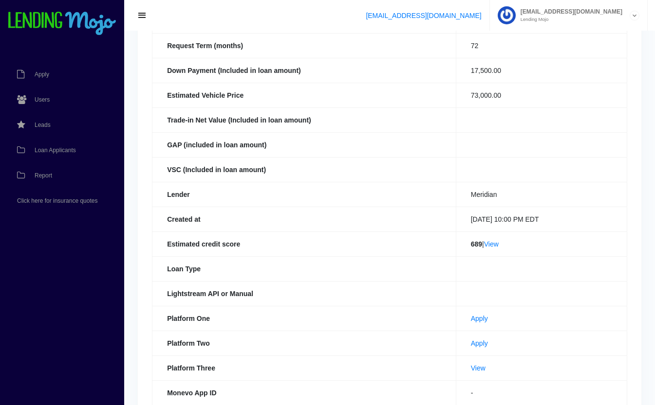
scroll to position [213, 0]
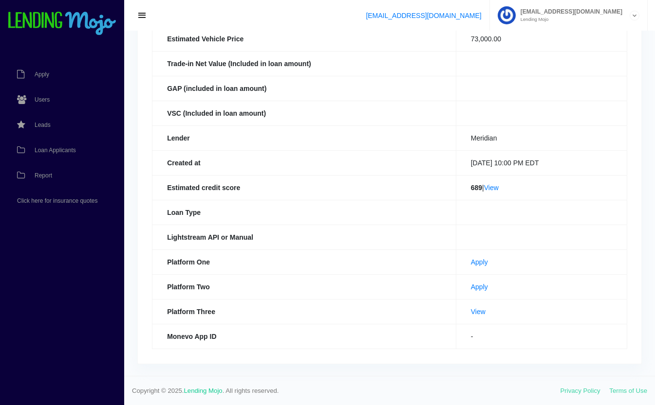
click at [469, 321] on td "View" at bounding box center [541, 311] width 171 height 25
click at [474, 323] on td "View" at bounding box center [541, 311] width 171 height 25
click at [471, 312] on link "View" at bounding box center [478, 312] width 15 height 8
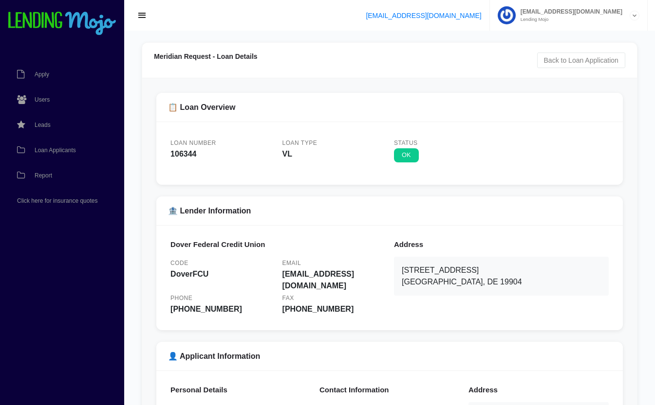
click at [61, 149] on span "Loan Applicants" at bounding box center [55, 150] width 41 height 6
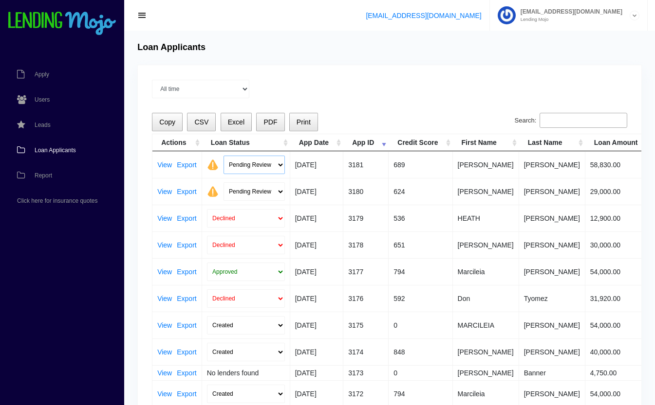
click at [264, 165] on select "Pending Review Approve Decline Unqualified" at bounding box center [253, 165] width 61 height 18
select select "approved"
click at [223, 156] on select "Pending Review Approve Decline Unqualified" at bounding box center [253, 165] width 61 height 18
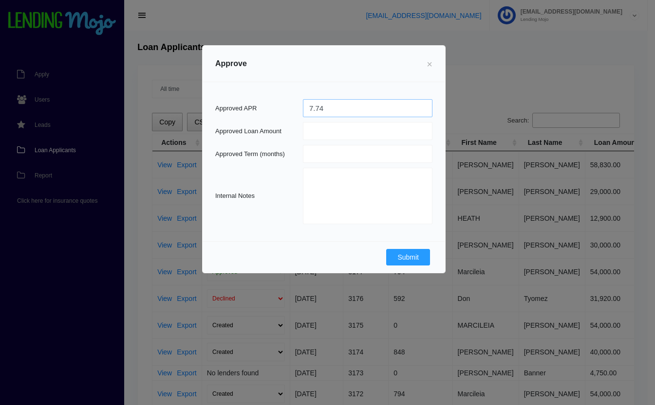
type input "7.74"
click at [331, 128] on input "number" at bounding box center [367, 131] width 129 height 18
click at [408, 256] on button "Submit" at bounding box center [408, 257] width 44 height 17
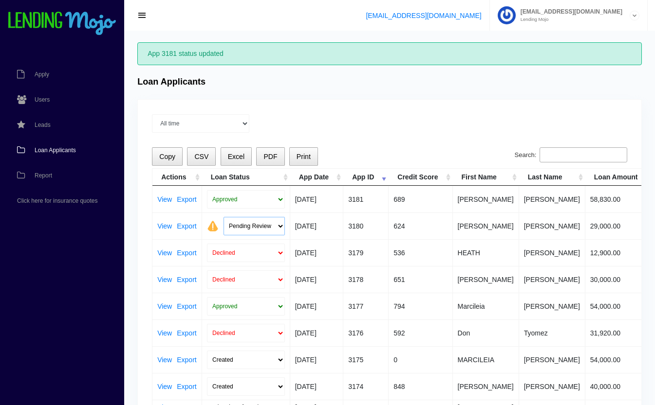
click at [238, 227] on select "Pending Review Approve Decline Unqualified" at bounding box center [253, 226] width 61 height 18
click at [263, 227] on select "Pending Review Approve Decline Unqualified" at bounding box center [253, 226] width 61 height 18
click at [166, 199] on link "View" at bounding box center [164, 199] width 15 height 7
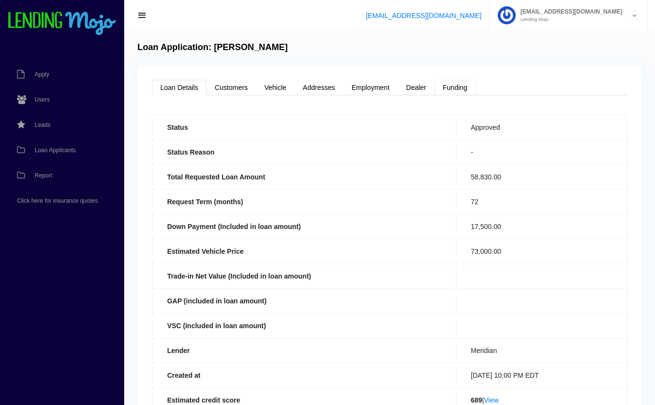
click at [459, 87] on link "Funding" at bounding box center [454, 88] width 41 height 16
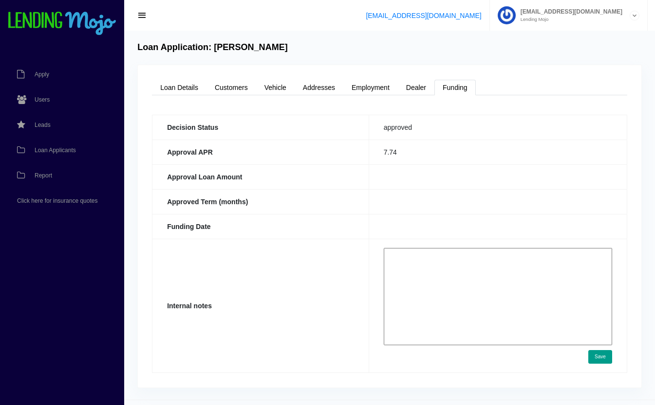
click at [461, 264] on textarea at bounding box center [498, 296] width 228 height 97
type textarea "full amount approved. stips needed: SS card"
click at [603, 361] on button "Save" at bounding box center [600, 357] width 24 height 14
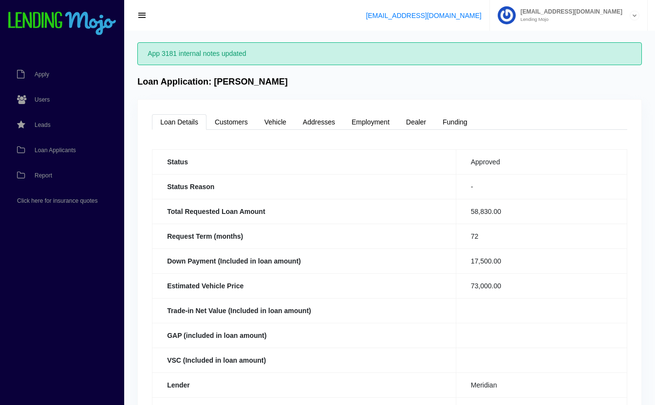
drag, startPoint x: 0, startPoint y: 0, endPoint x: 48, endPoint y: 152, distance: 159.3
click at [48, 152] on span "Loan Applicants" at bounding box center [55, 150] width 41 height 6
